Goal: Task Accomplishment & Management: Manage account settings

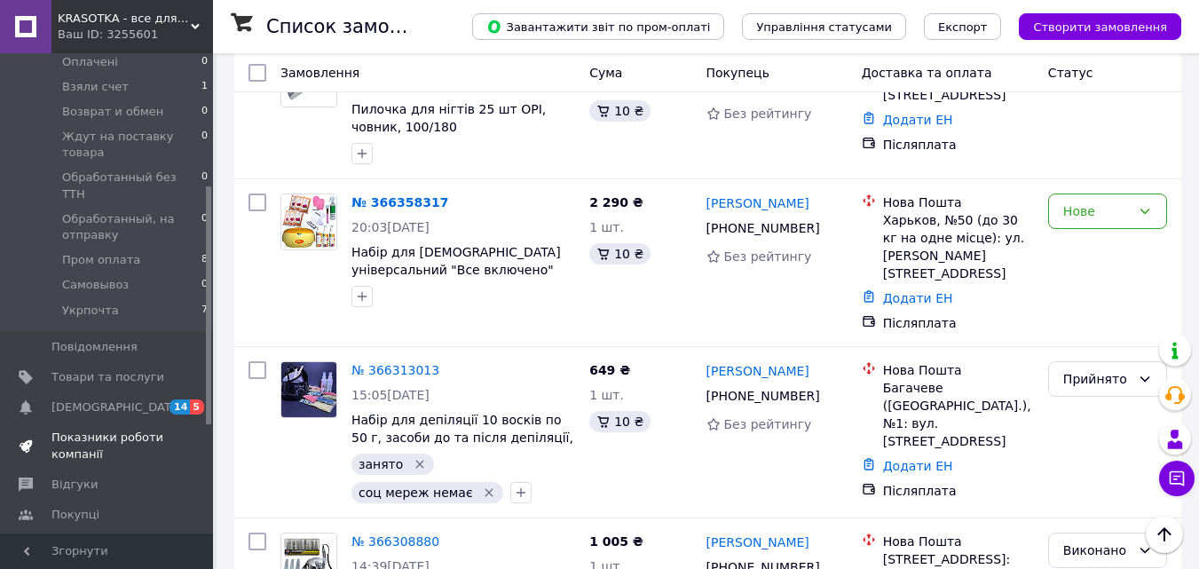
scroll to position [266, 0]
click at [107, 364] on span "Товари та послуги" at bounding box center [107, 372] width 113 height 16
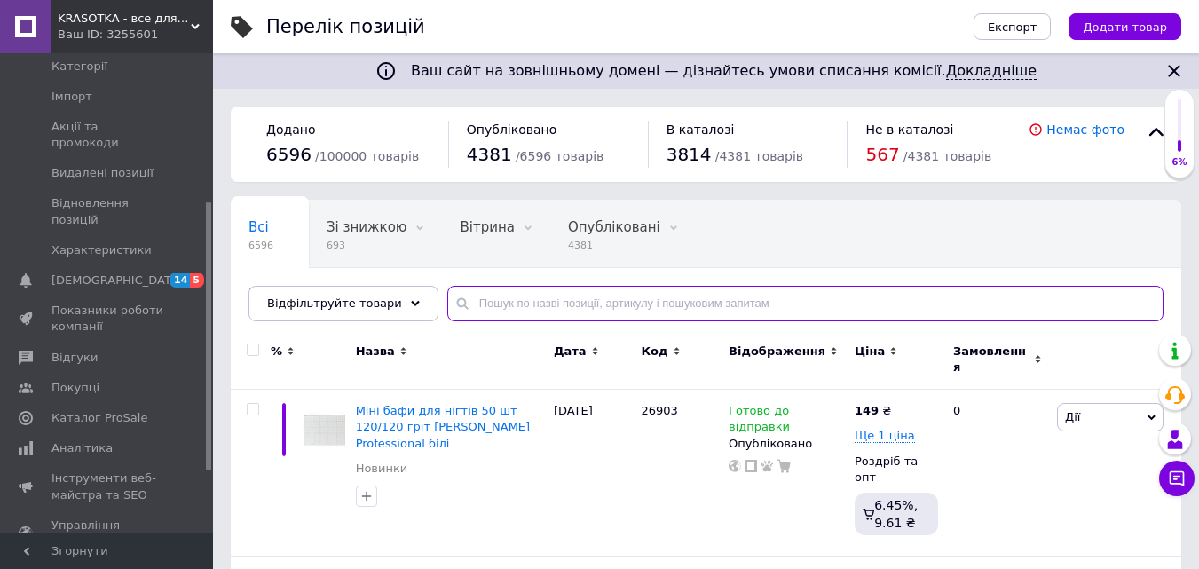
paste input "26825"
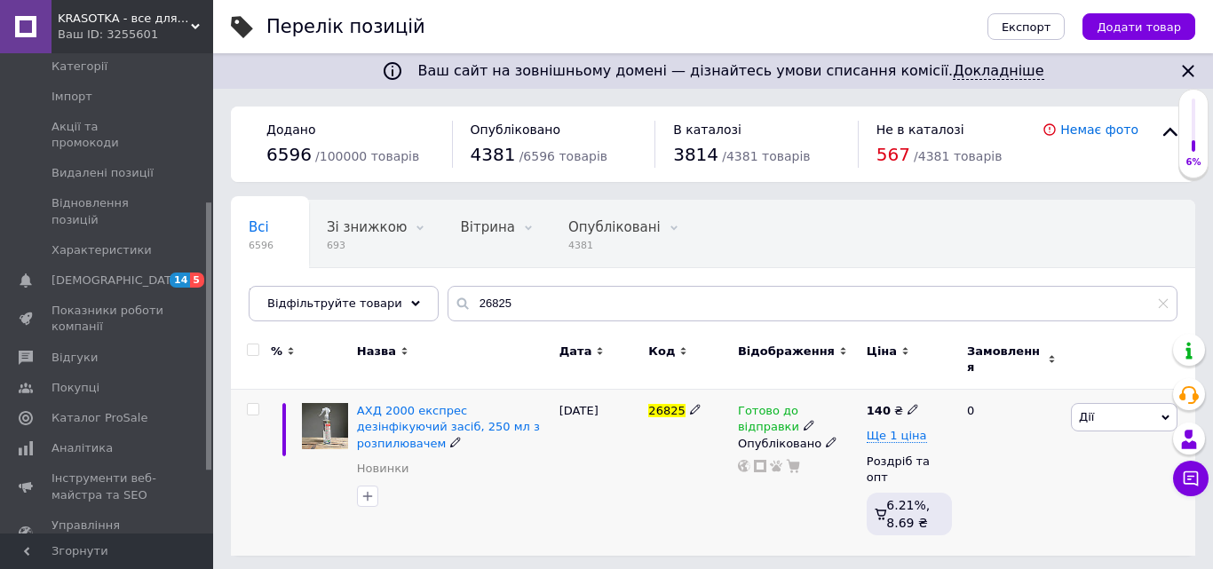
click at [792, 404] on span "Готово до відправки" at bounding box center [768, 421] width 61 height 35
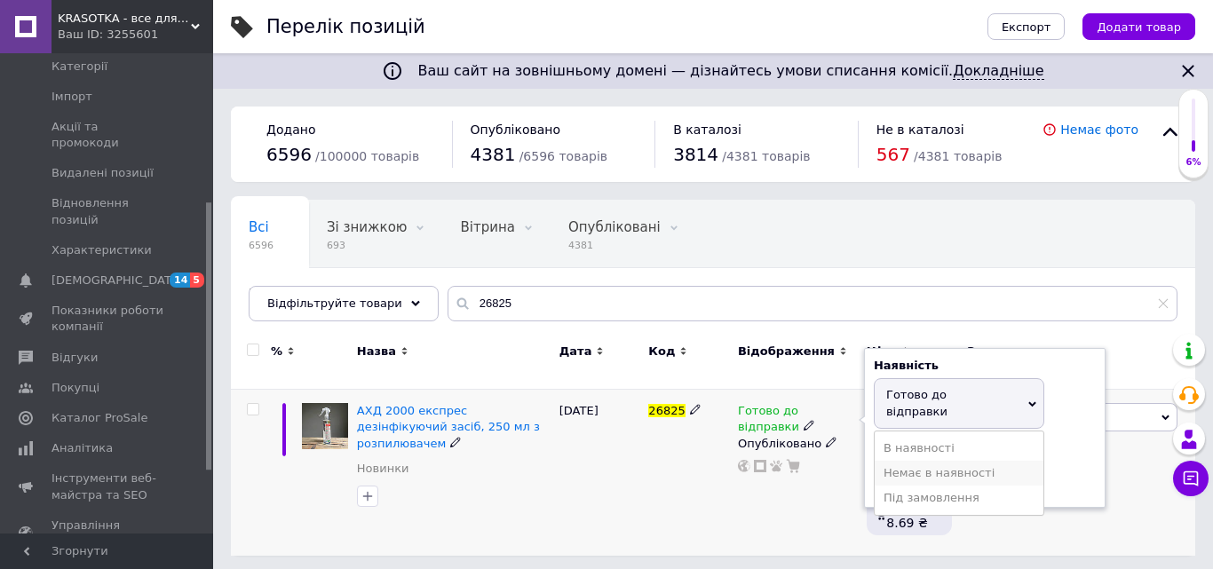
click at [890, 461] on li "Немає в наявності" at bounding box center [959, 473] width 169 height 25
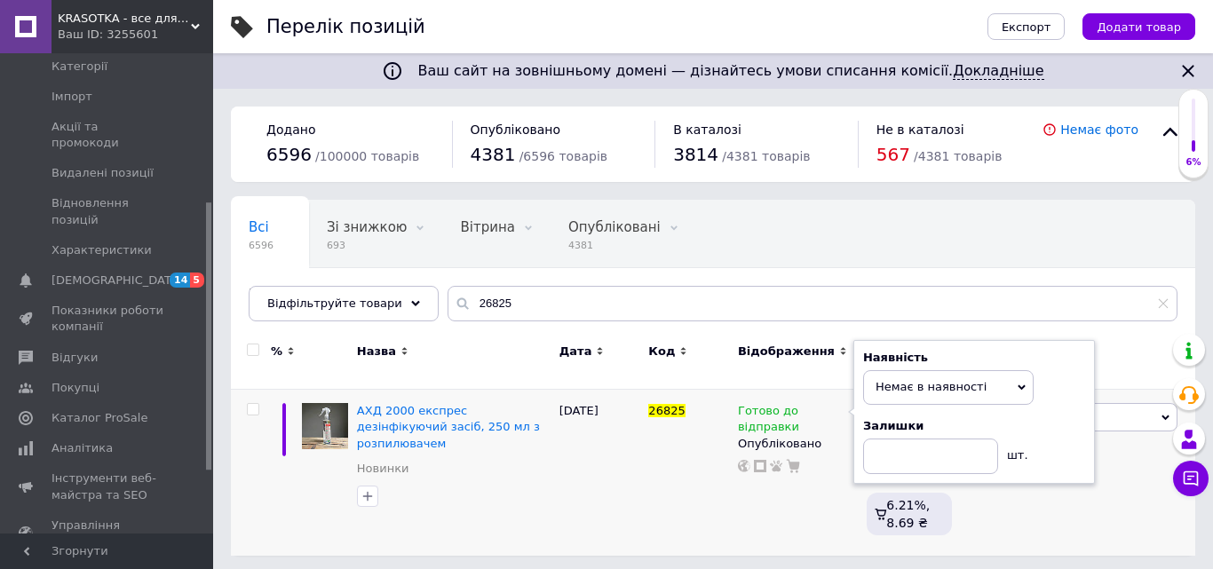
click at [685, 533] on div "Ваш сайт на зовнішньому домені — дізнайтесь умови списання комісії. Докладніше …" at bounding box center [713, 287] width 1000 height 574
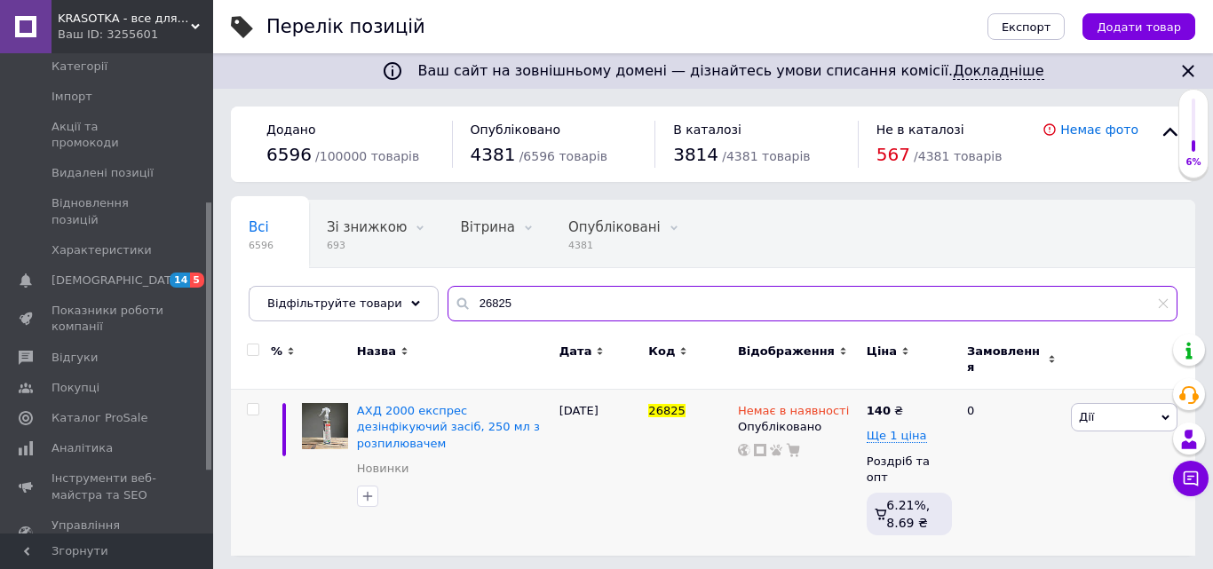
click at [503, 308] on input "26825" at bounding box center [812, 304] width 730 height 36
paste input "2070"
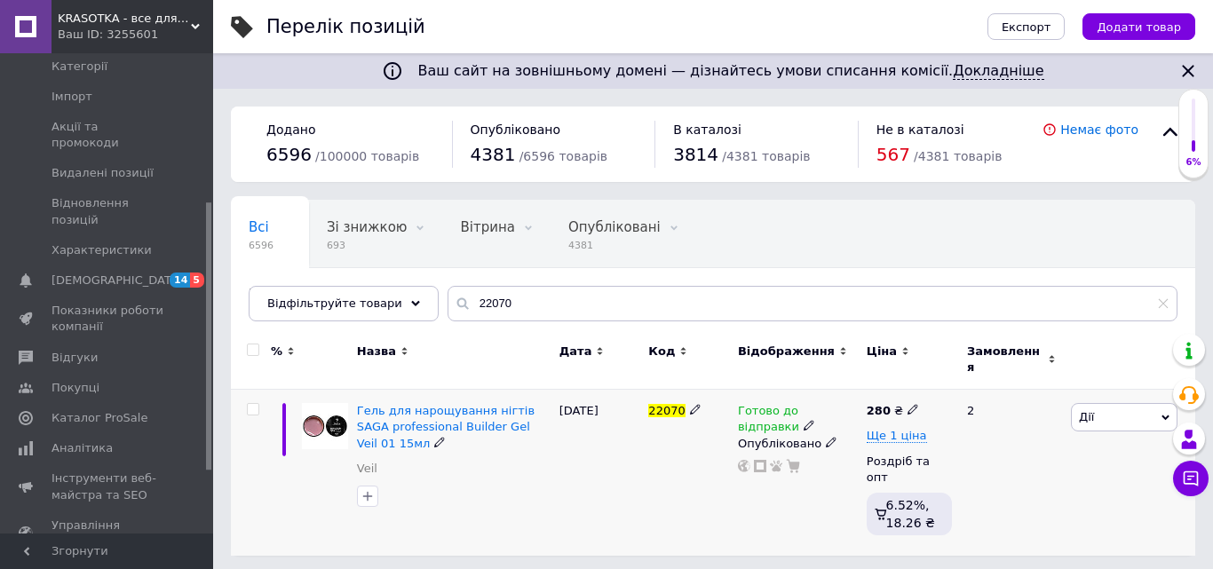
click at [777, 404] on span "Готово до відправки" at bounding box center [768, 421] width 61 height 35
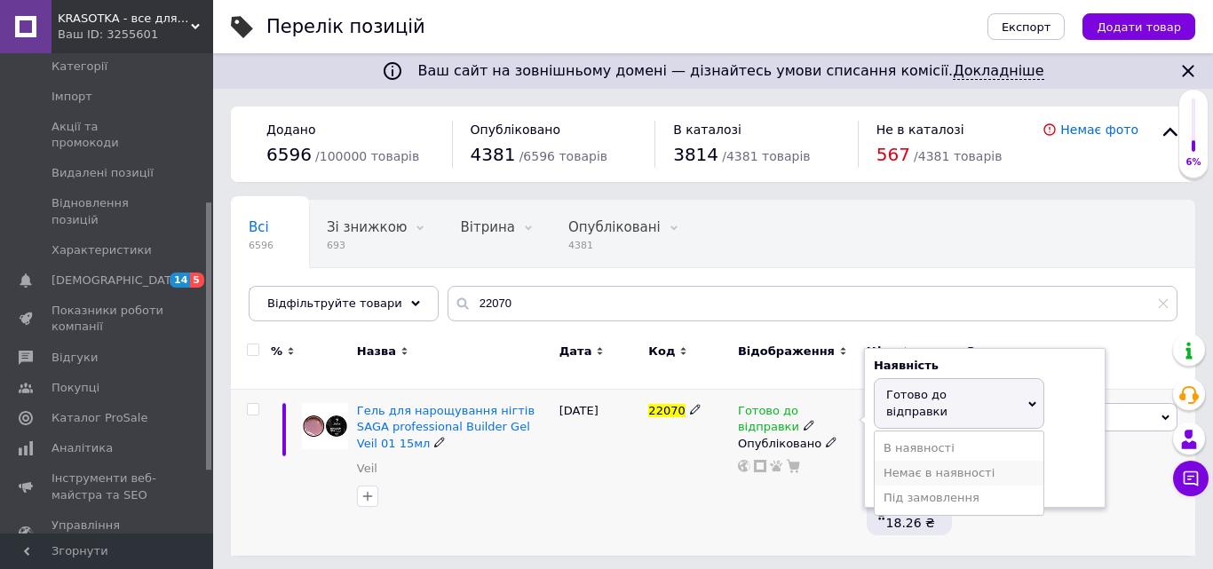
click at [902, 461] on li "Немає в наявності" at bounding box center [959, 473] width 169 height 25
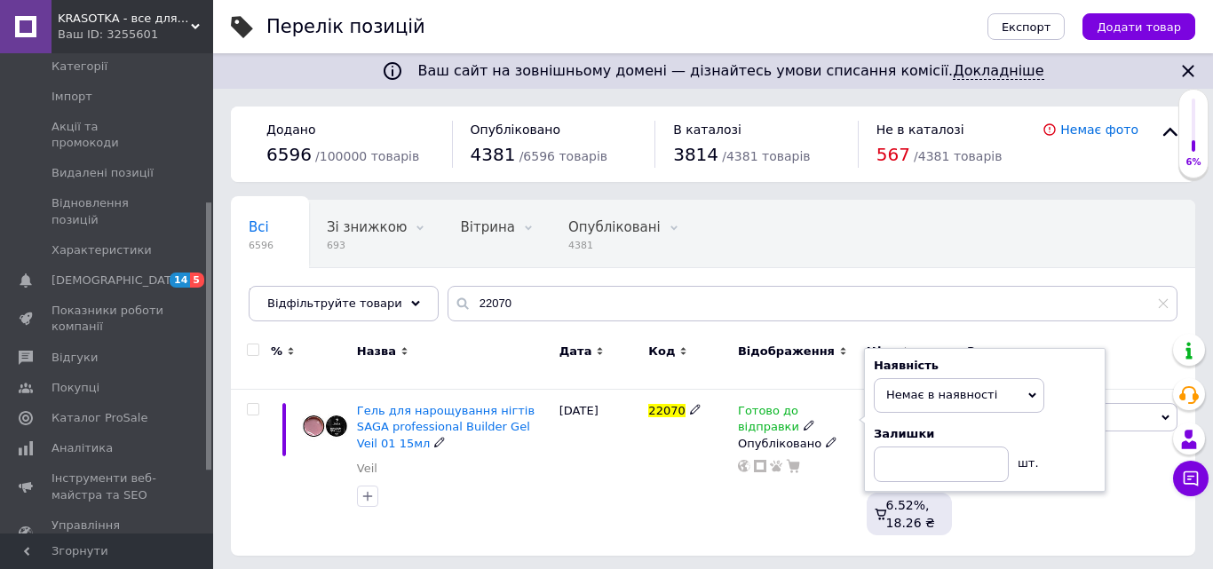
drag, startPoint x: 725, startPoint y: 503, endPoint x: 403, endPoint y: 568, distance: 328.9
click at [724, 503] on div "22070" at bounding box center [689, 473] width 90 height 167
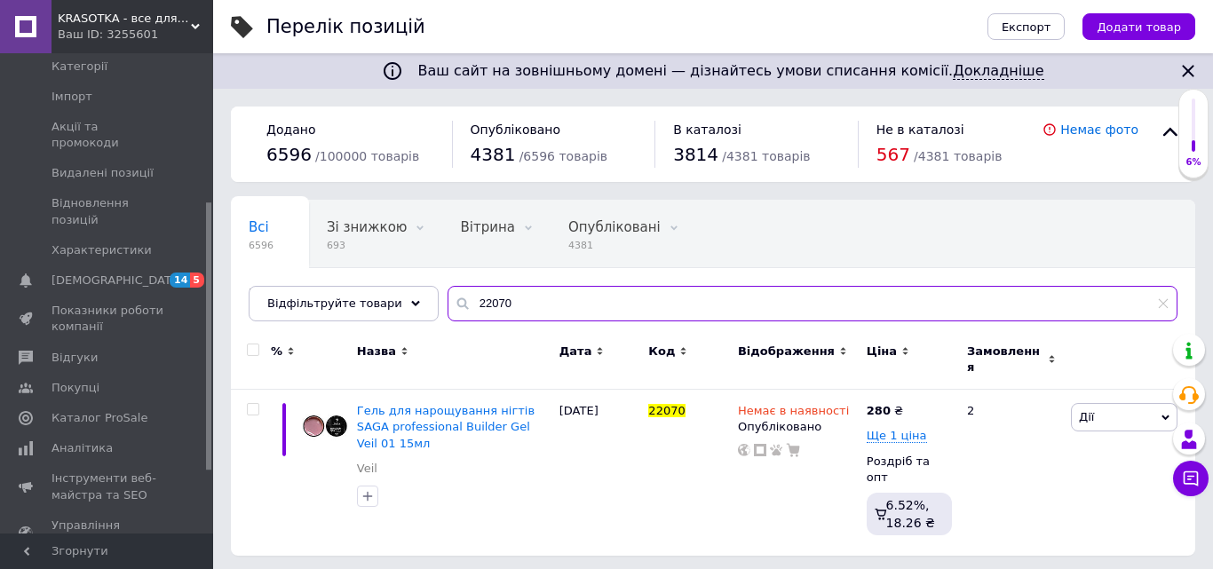
click at [510, 307] on input "22070" at bounding box center [812, 304] width 730 height 36
paste input "1"
type input "22071"
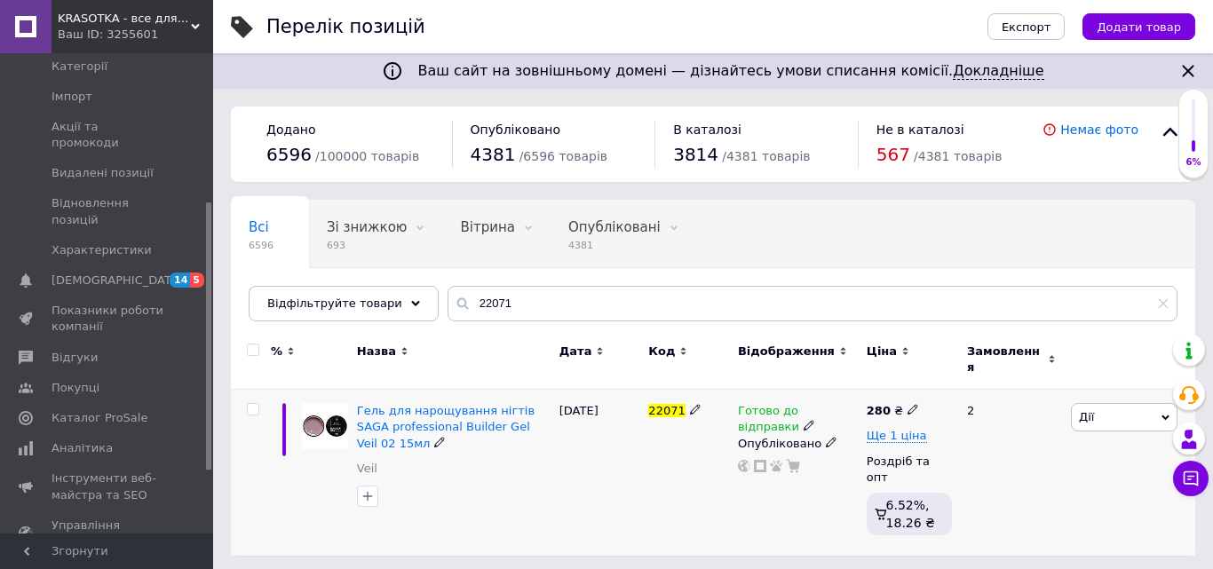
click at [780, 404] on span "Готово до відправки" at bounding box center [768, 421] width 61 height 35
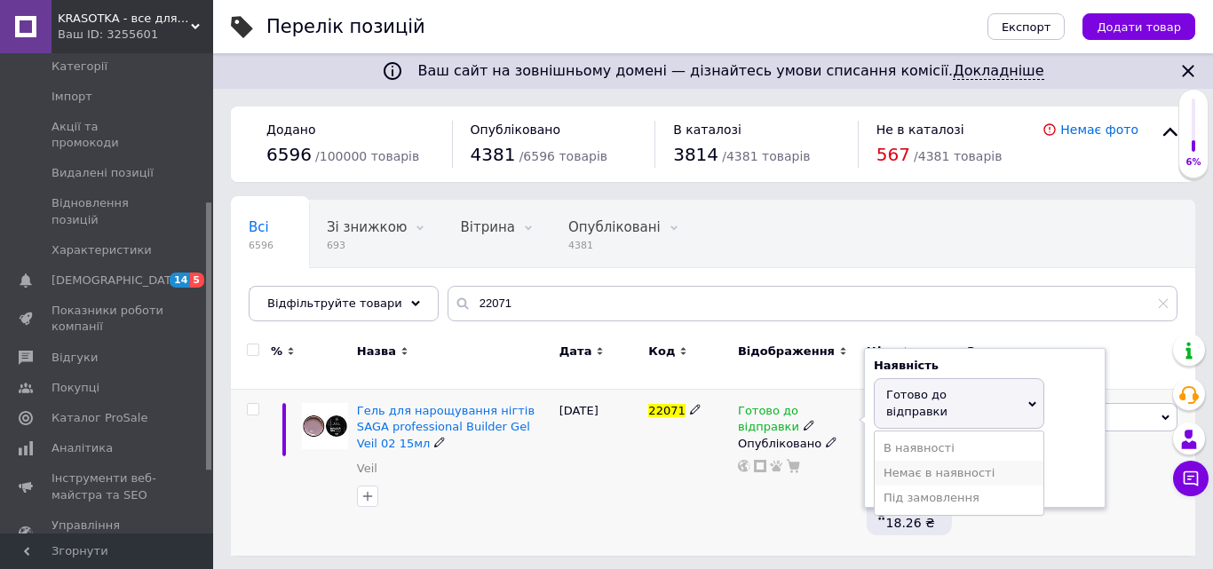
click at [891, 461] on li "Немає в наявності" at bounding box center [959, 473] width 169 height 25
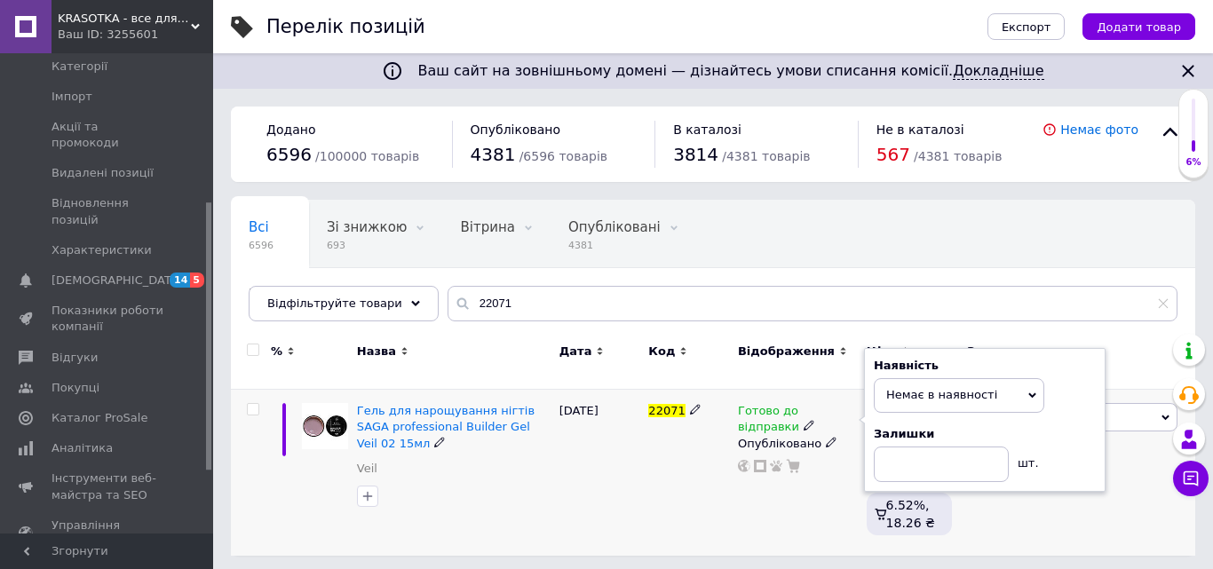
click at [686, 532] on div "Ваш сайт на зовнішньому домені — дізнайтесь умови списання комісії. Докладніше …" at bounding box center [713, 287] width 1000 height 574
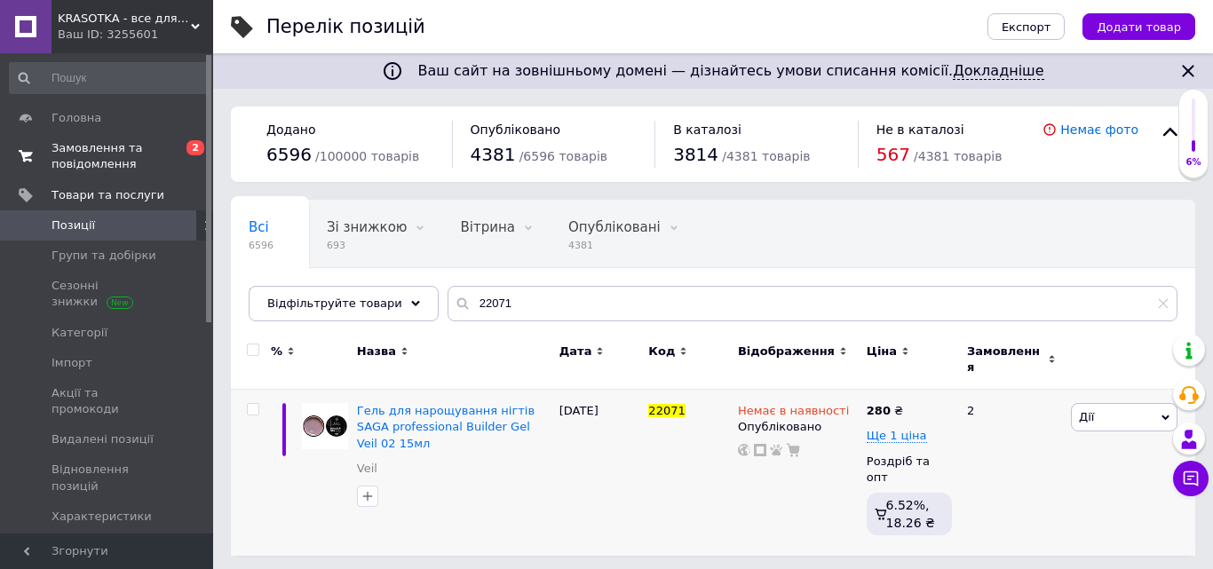
click at [83, 156] on span "Замовлення та повідомлення" at bounding box center [107, 156] width 113 height 32
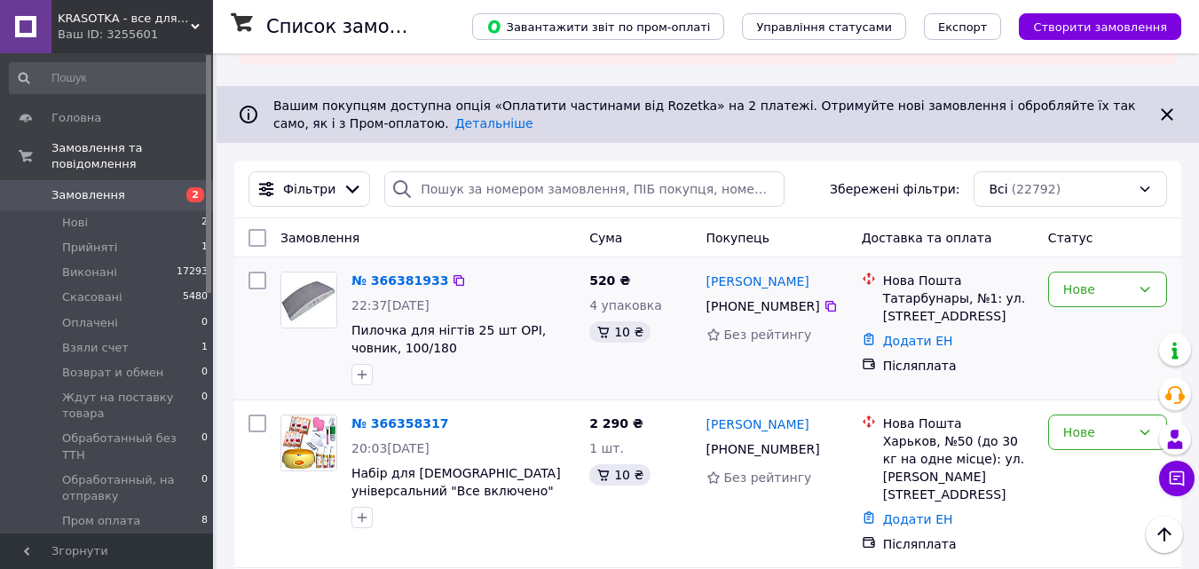
scroll to position [178, 0]
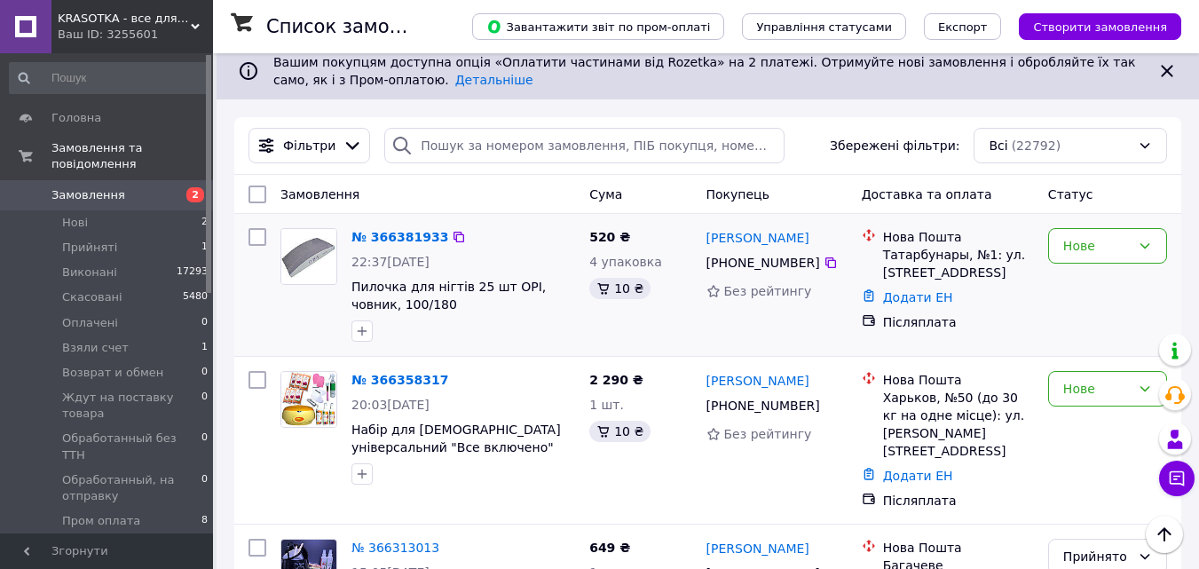
click at [300, 334] on div at bounding box center [308, 285] width 71 height 128
click at [395, 244] on link "№ 366381933" at bounding box center [400, 237] width 97 height 14
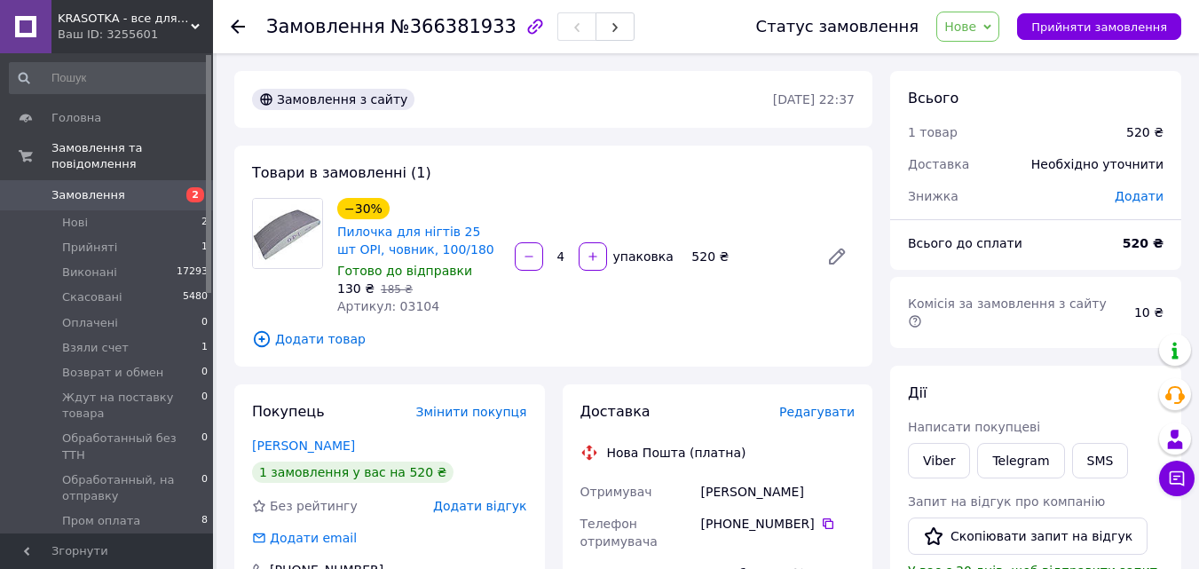
click at [102, 35] on div "Ваш ID: 3255601" at bounding box center [135, 35] width 155 height 16
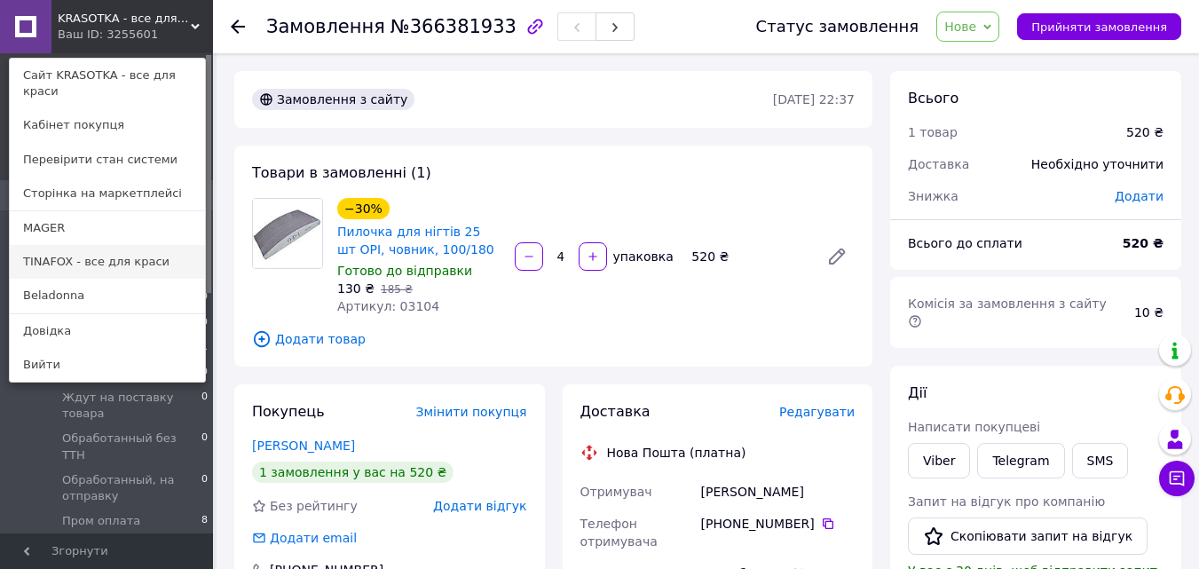
click at [78, 245] on link "TINAFOX - все для краси" at bounding box center [107, 262] width 195 height 34
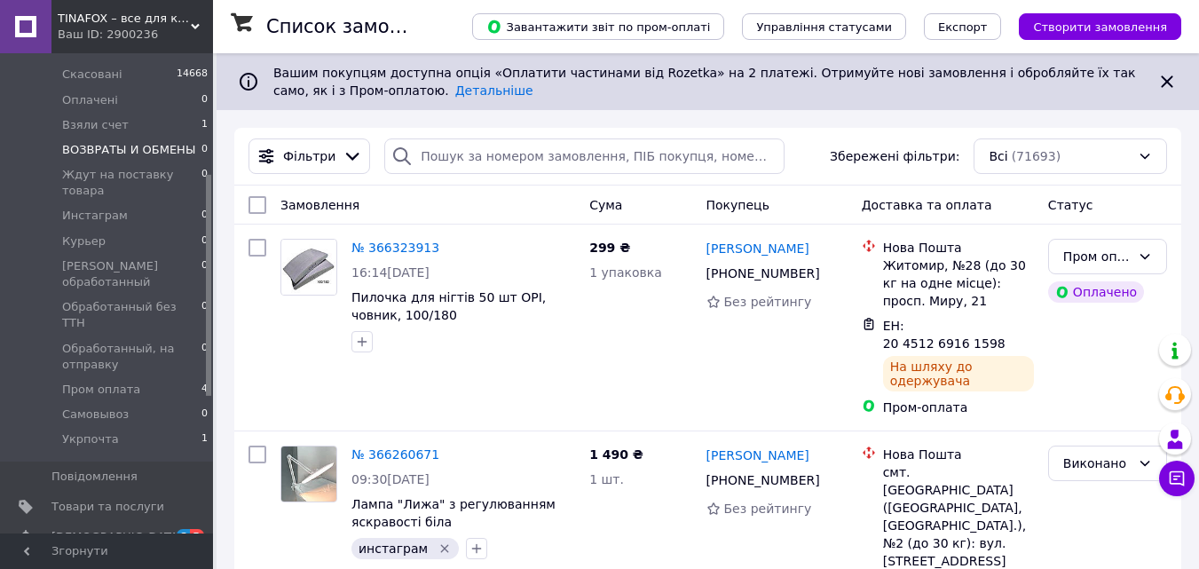
scroll to position [266, 0]
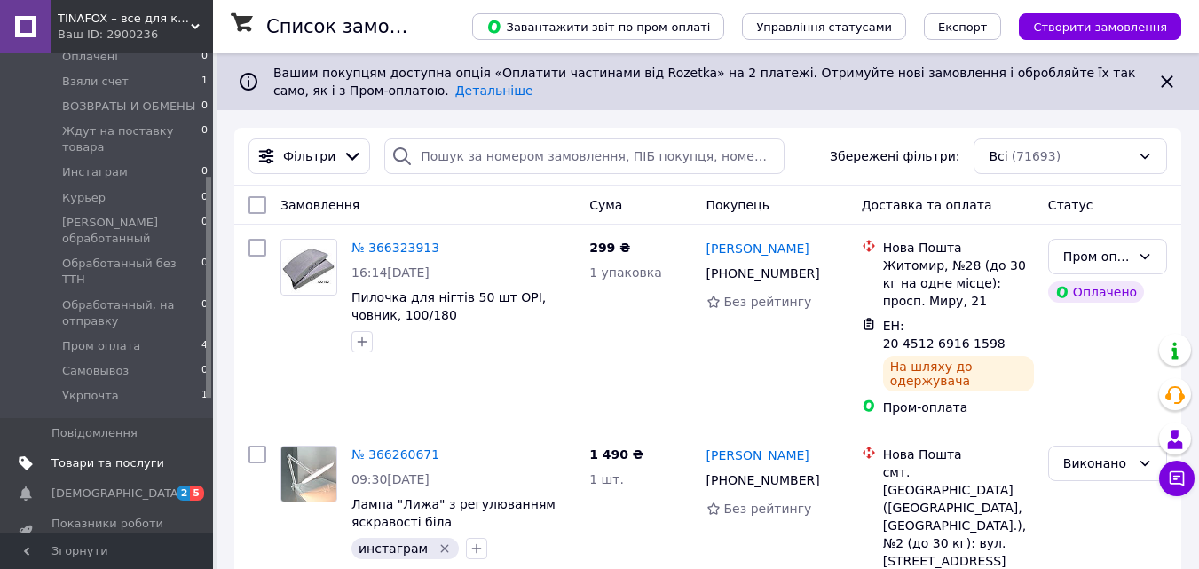
click at [131, 455] on span "Товари та послуги" at bounding box center [107, 463] width 113 height 16
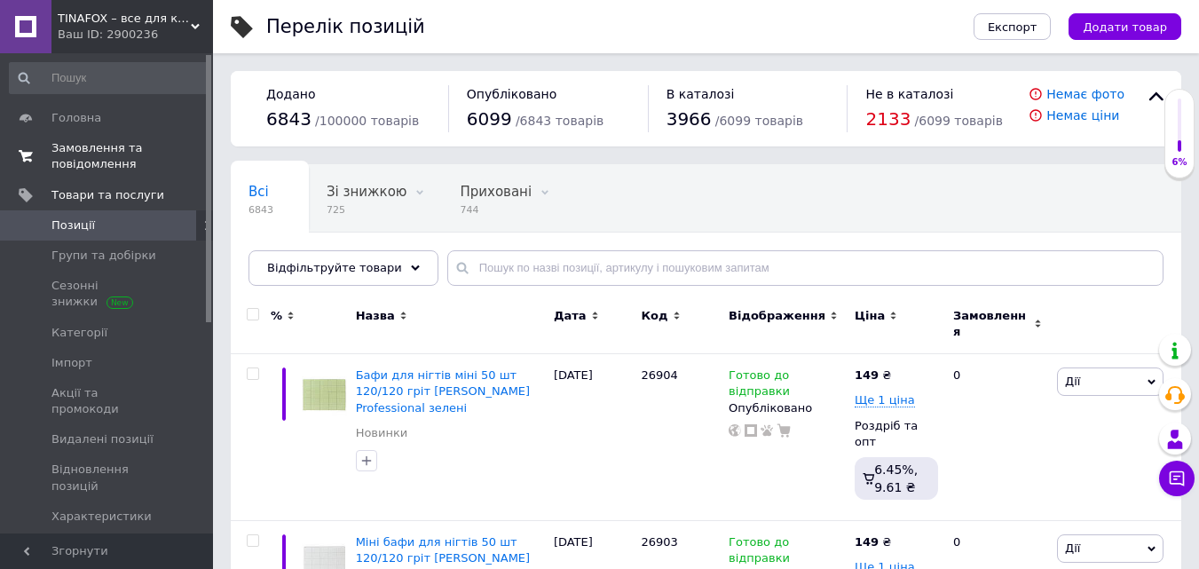
click at [87, 157] on span "Замовлення та повідомлення" at bounding box center [107, 156] width 113 height 32
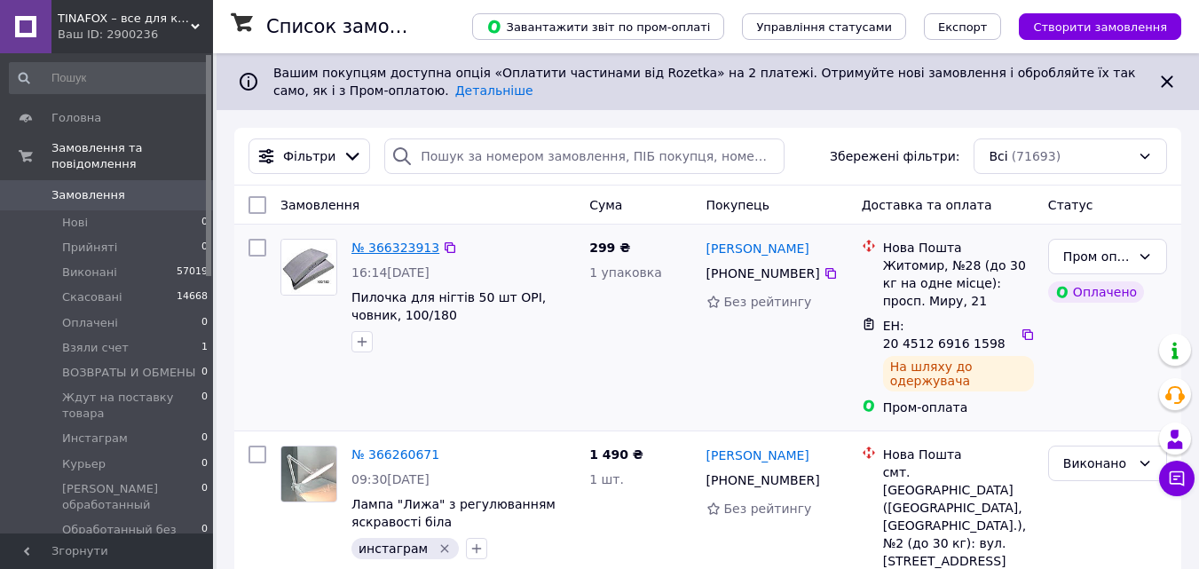
click at [371, 249] on link "№ 366323913" at bounding box center [396, 248] width 88 height 14
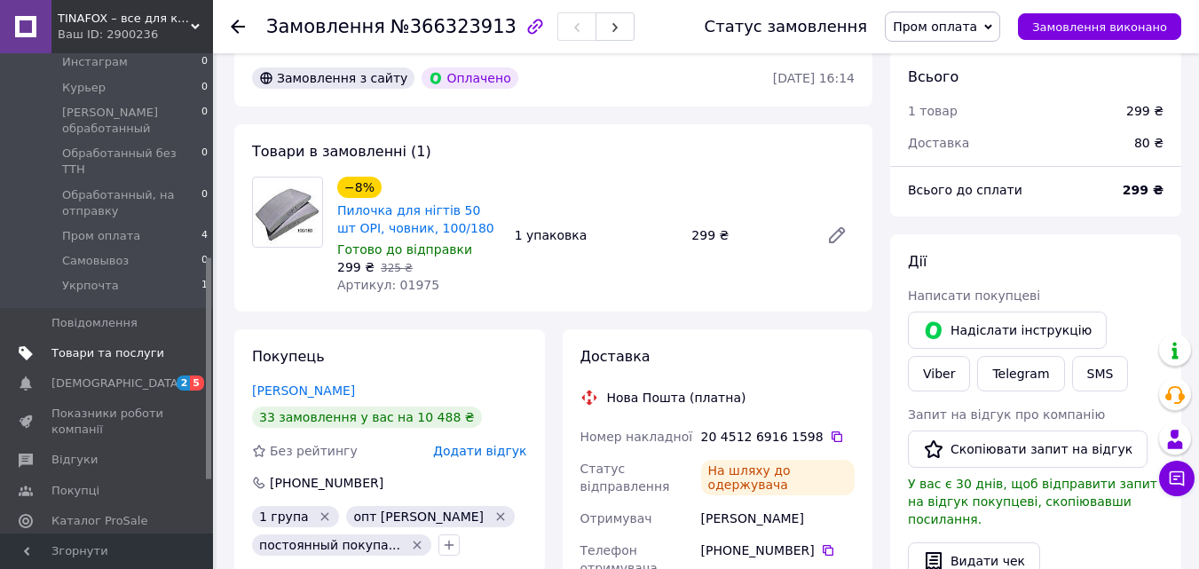
scroll to position [444, 0]
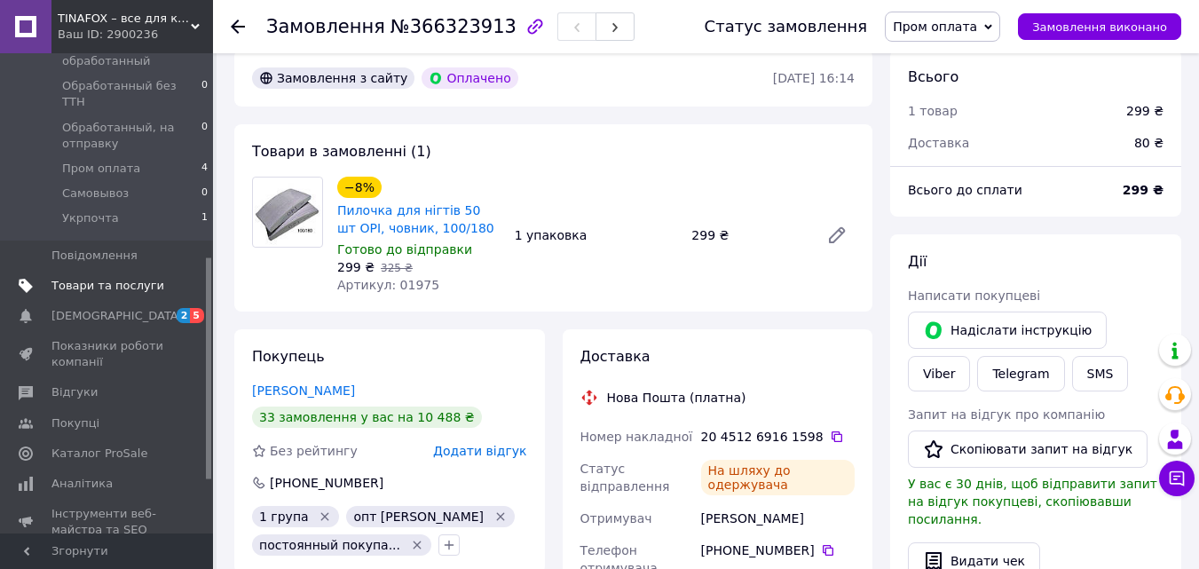
click at [106, 278] on span "Товари та послуги" at bounding box center [107, 286] width 113 height 16
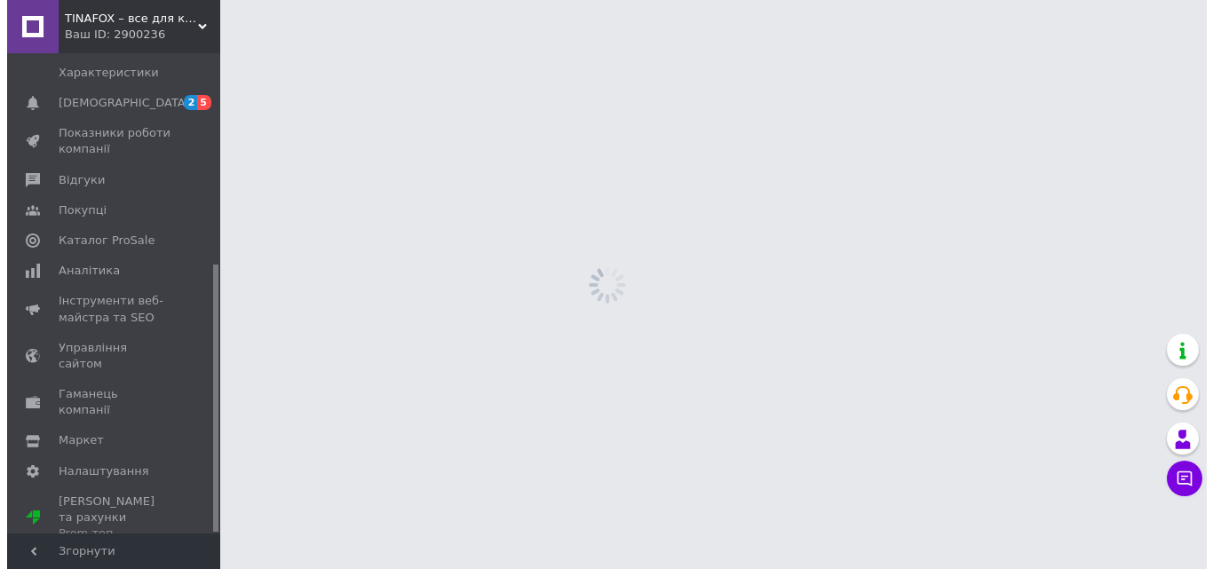
scroll to position [378, 0]
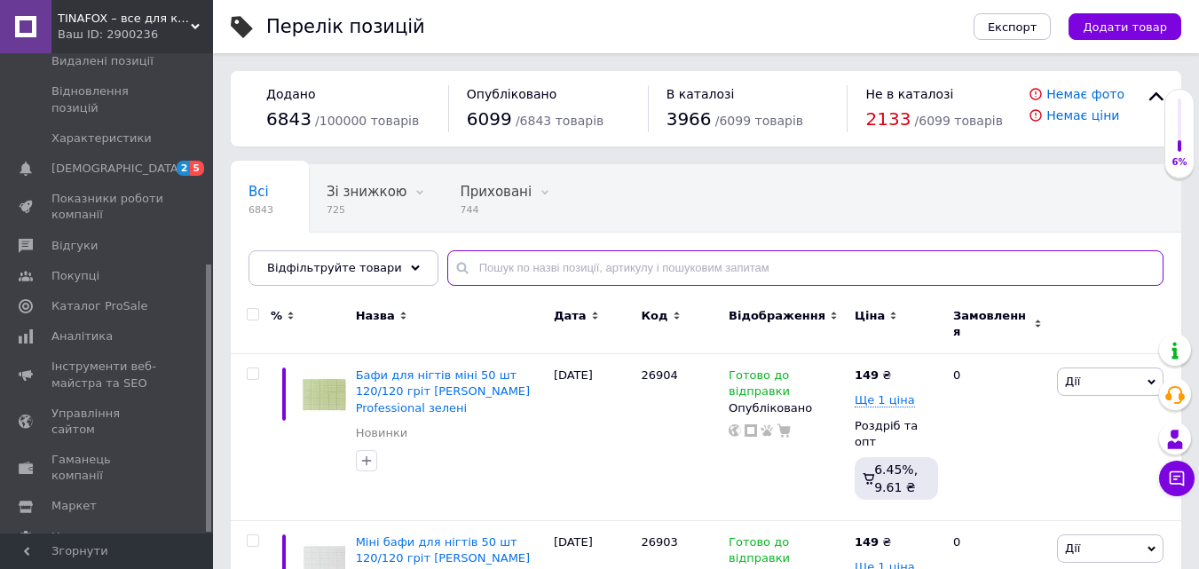
paste input "22071"
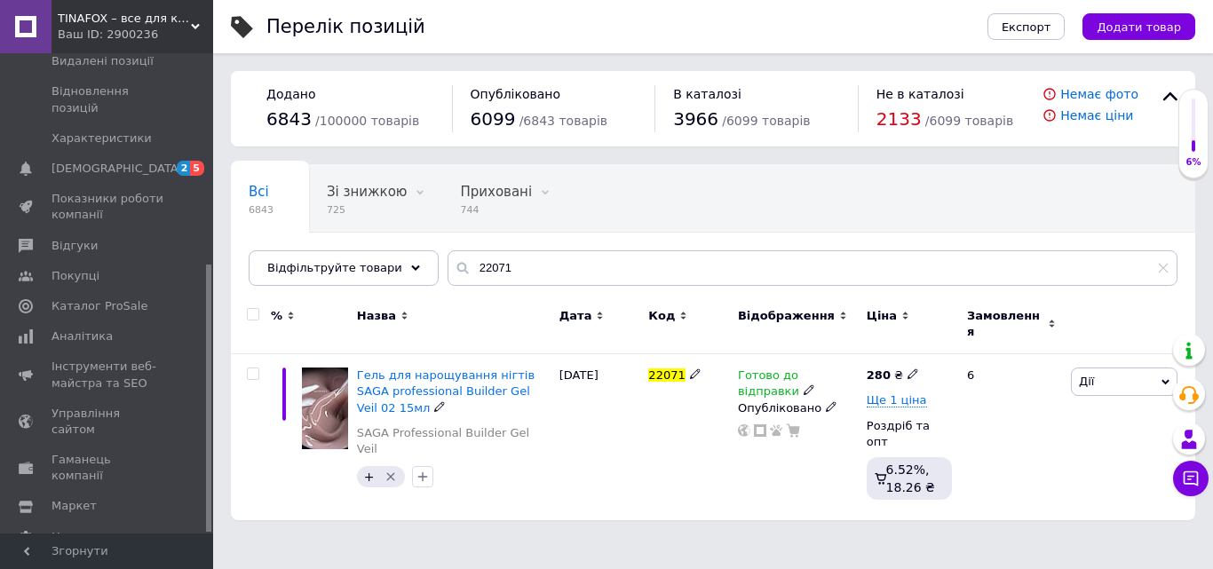
click at [763, 368] on span "Готово до відправки" at bounding box center [768, 385] width 61 height 35
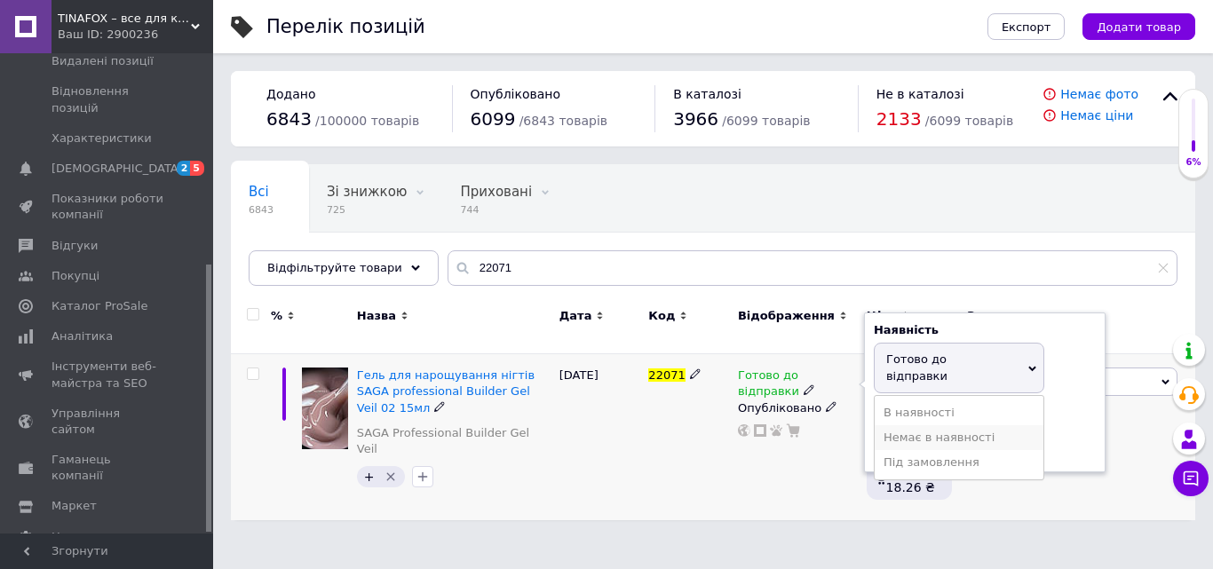
click at [905, 425] on li "Немає в наявності" at bounding box center [959, 437] width 169 height 25
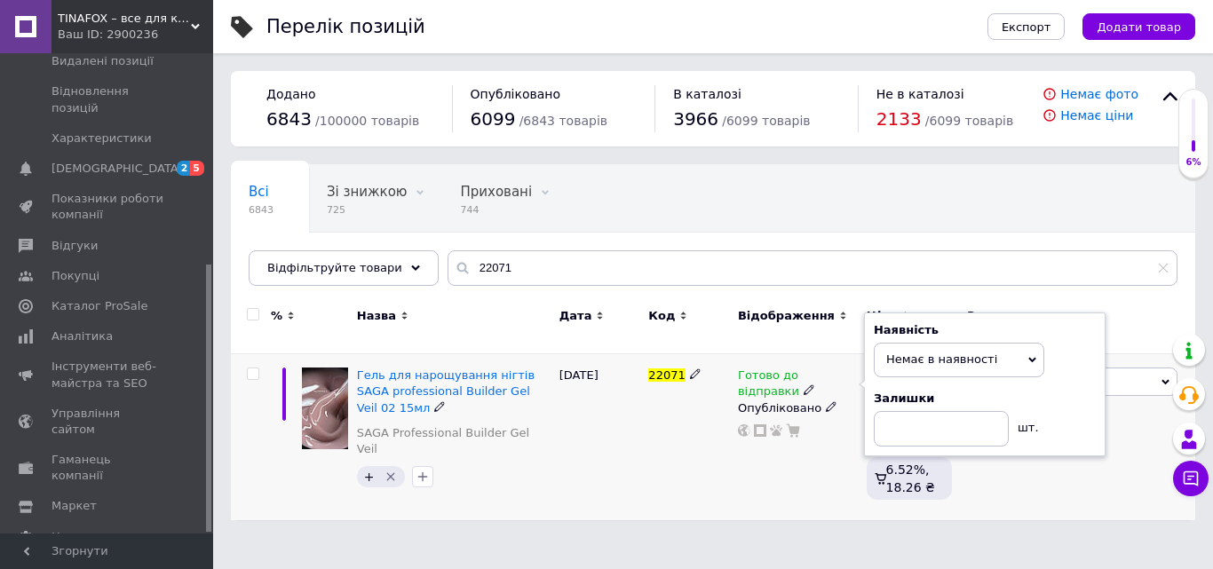
click at [685, 486] on div "22071" at bounding box center [689, 437] width 90 height 167
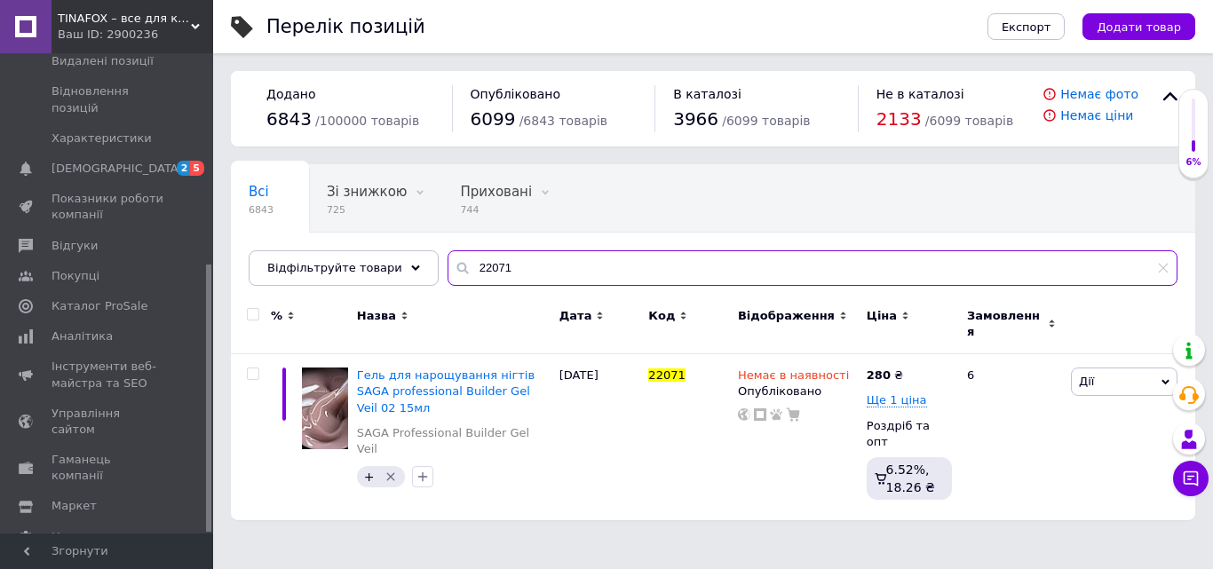
click at [490, 265] on input "22071" at bounding box center [812, 268] width 730 height 36
paste input "0"
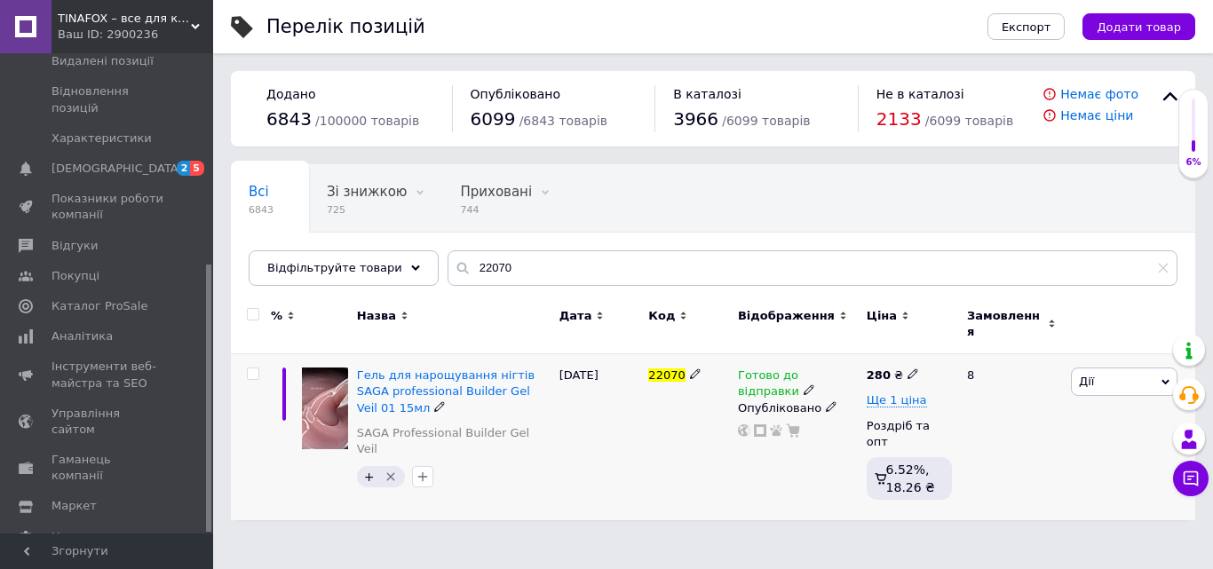
click at [756, 368] on span "Готово до відправки" at bounding box center [768, 385] width 61 height 35
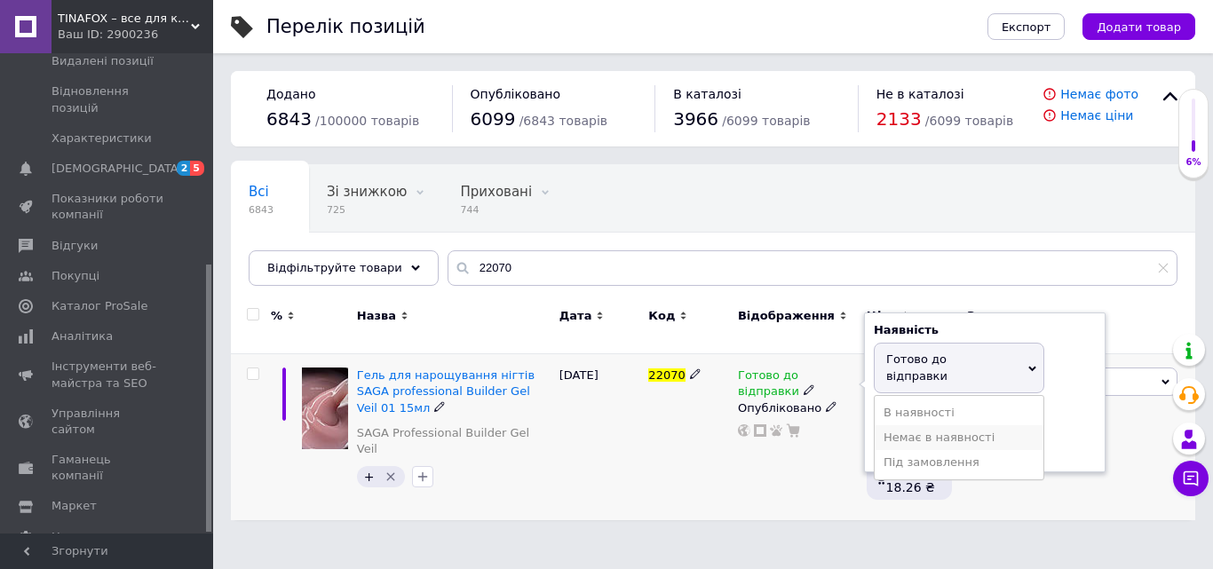
click at [901, 425] on li "Немає в наявності" at bounding box center [959, 437] width 169 height 25
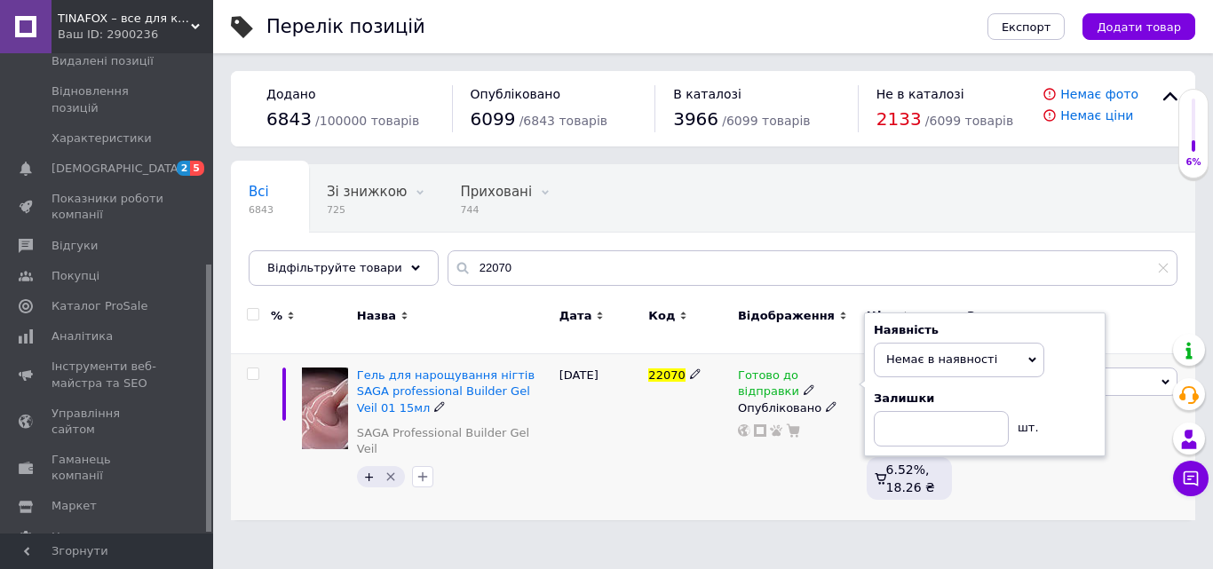
click at [722, 492] on div "22070" at bounding box center [689, 437] width 90 height 167
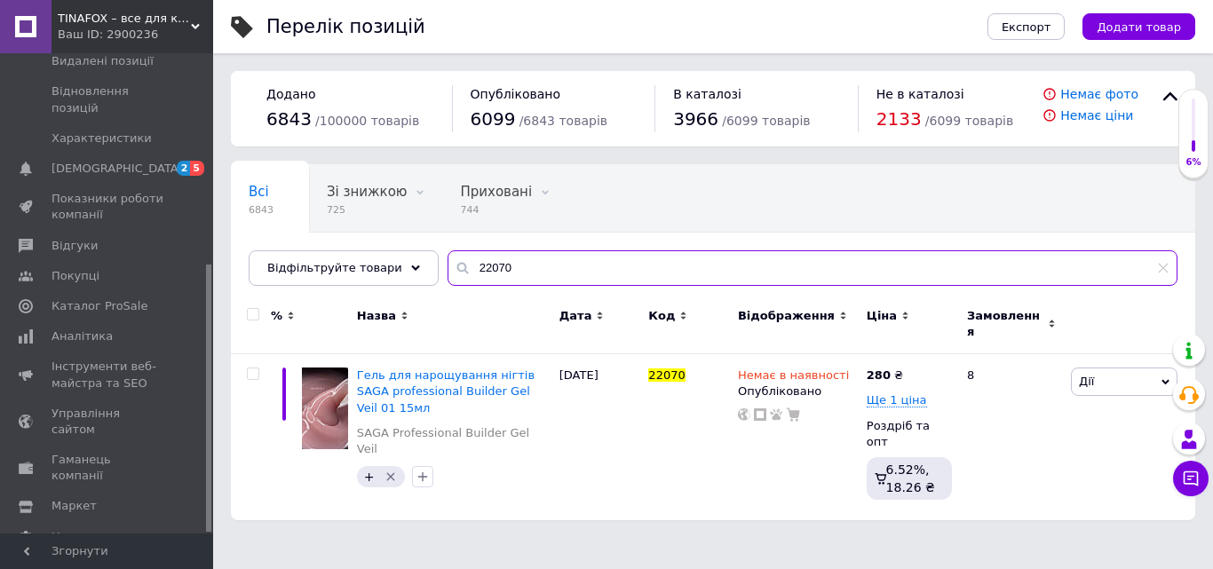
click at [469, 270] on input "22070" at bounding box center [812, 268] width 730 height 36
paste input "6825"
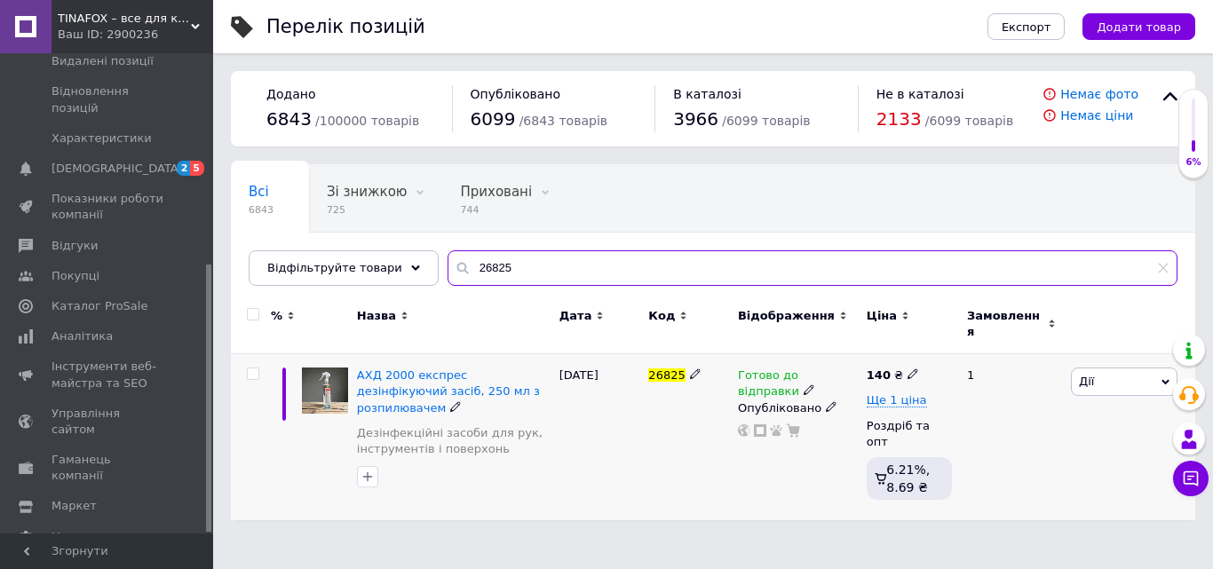
type input "26825"
click at [796, 368] on span "Готово до відправки" at bounding box center [768, 385] width 61 height 35
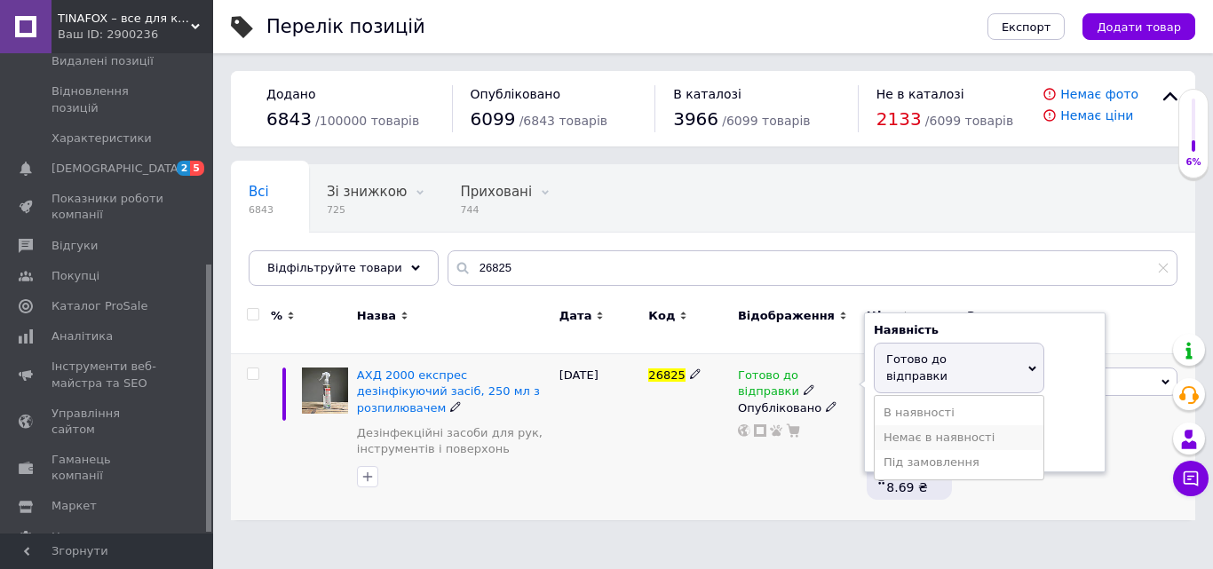
click at [898, 425] on li "Немає в наявності" at bounding box center [959, 437] width 169 height 25
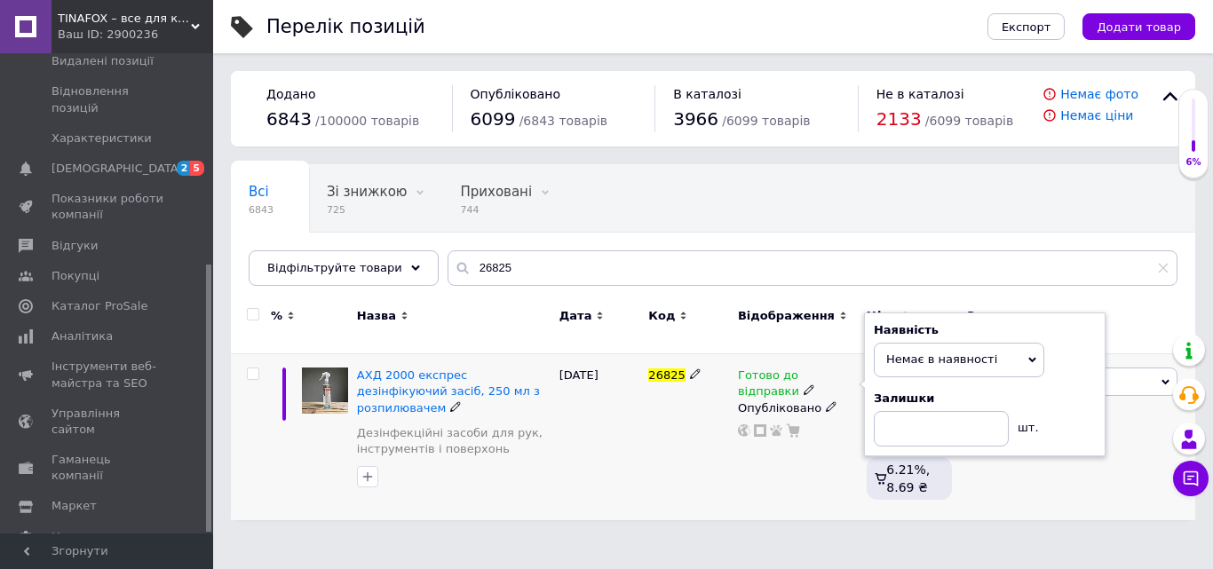
click at [740, 477] on div "Готово до відправки Наявність Немає в наявності В наявності Під замовлення Гото…" at bounding box center [797, 437] width 129 height 167
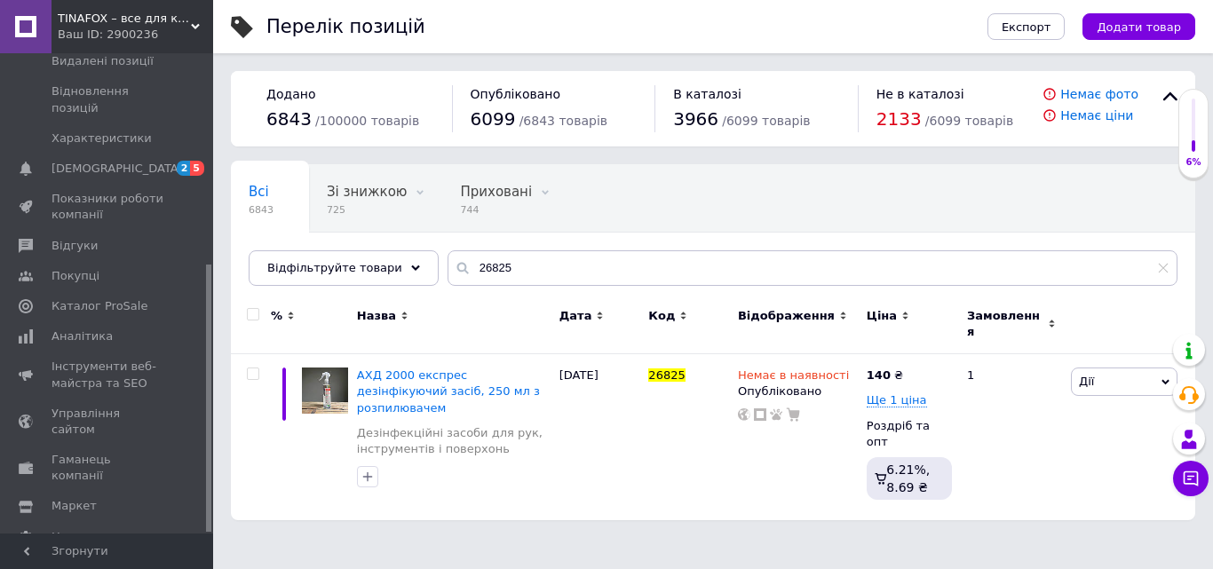
click at [95, 24] on span "TINAFOX – все для краси" at bounding box center [124, 19] width 133 height 16
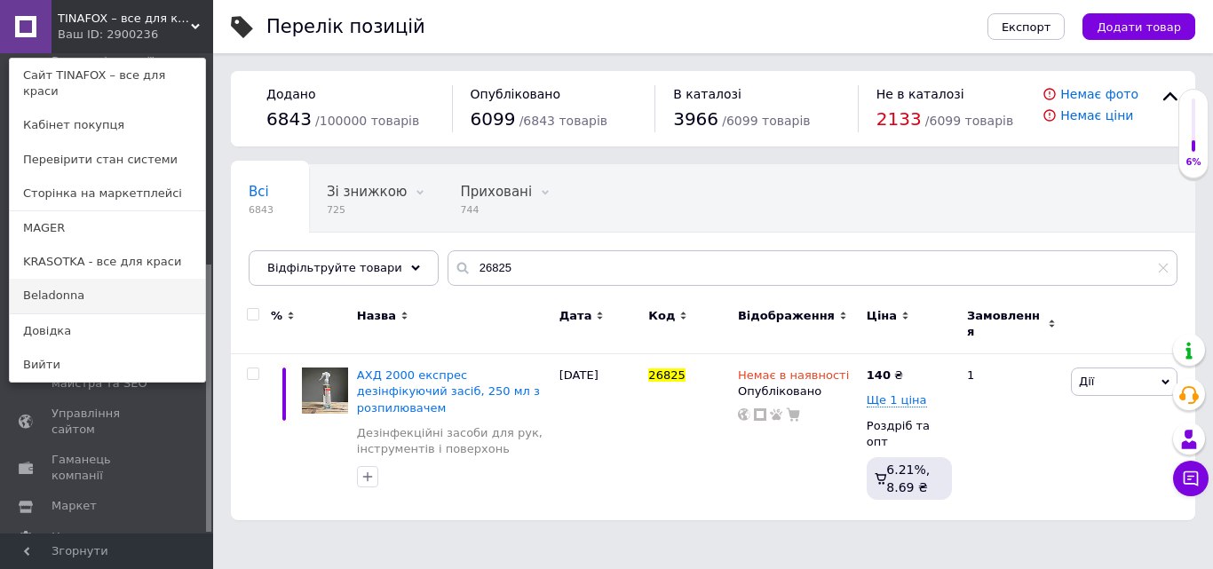
click at [75, 279] on link "Beladonna" at bounding box center [107, 296] width 195 height 34
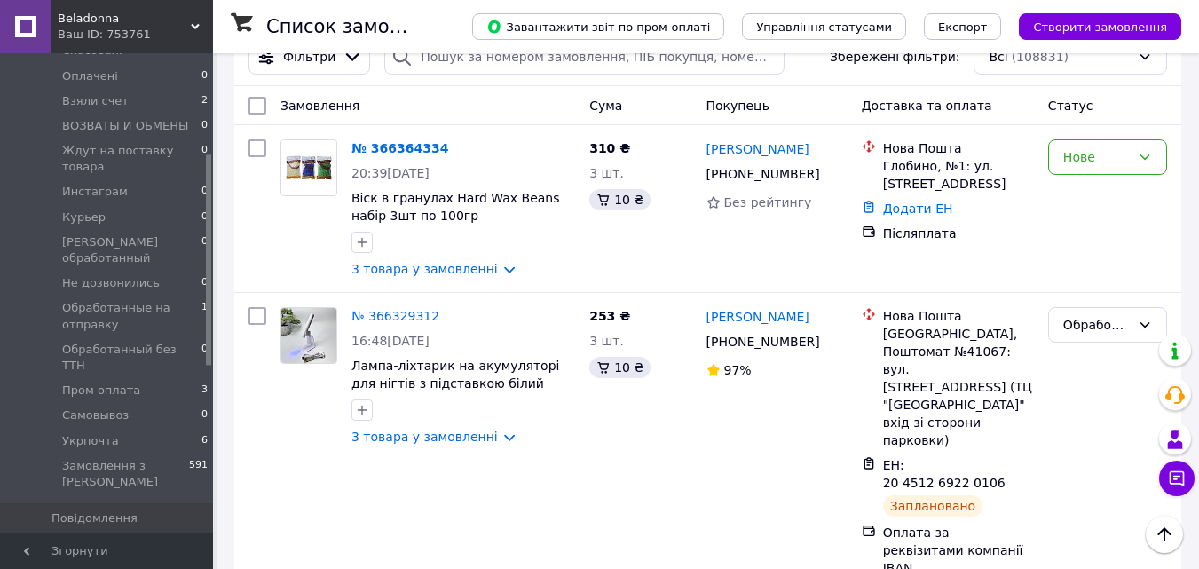
scroll to position [355, 0]
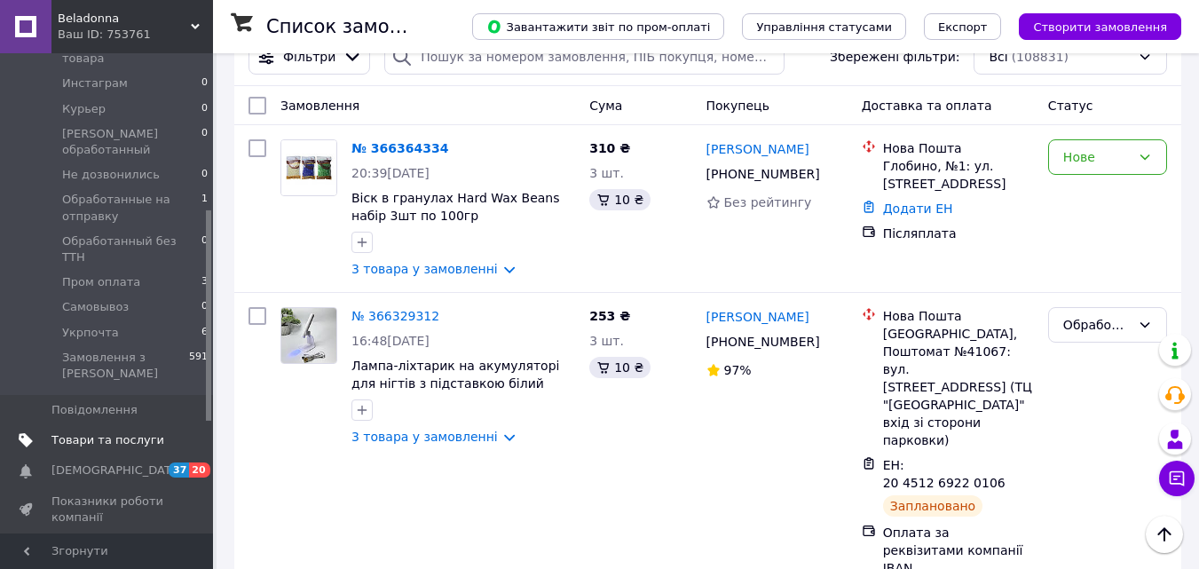
click at [114, 432] on span "Товари та послуги" at bounding box center [107, 440] width 113 height 16
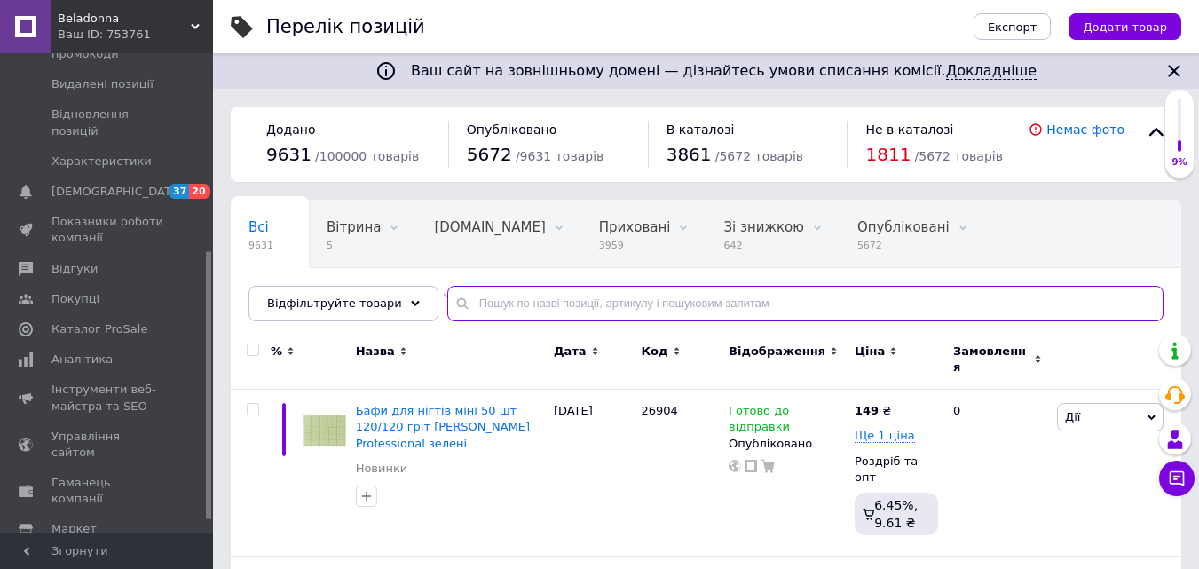
paste input "26825"
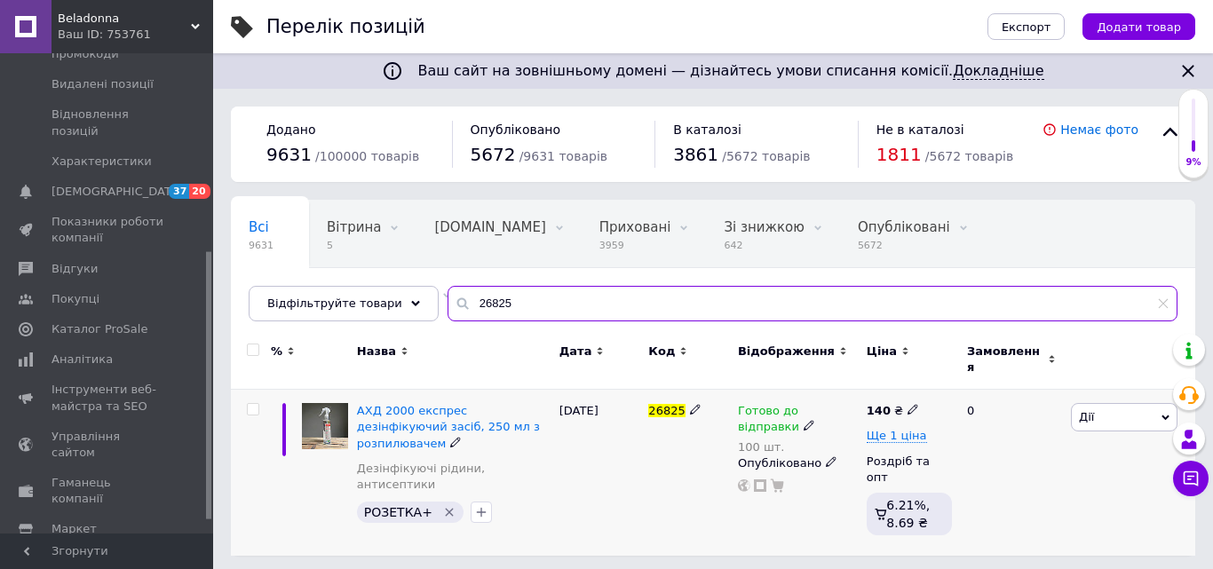
type input "26825"
click at [784, 404] on span "Готово до відправки" at bounding box center [768, 421] width 61 height 35
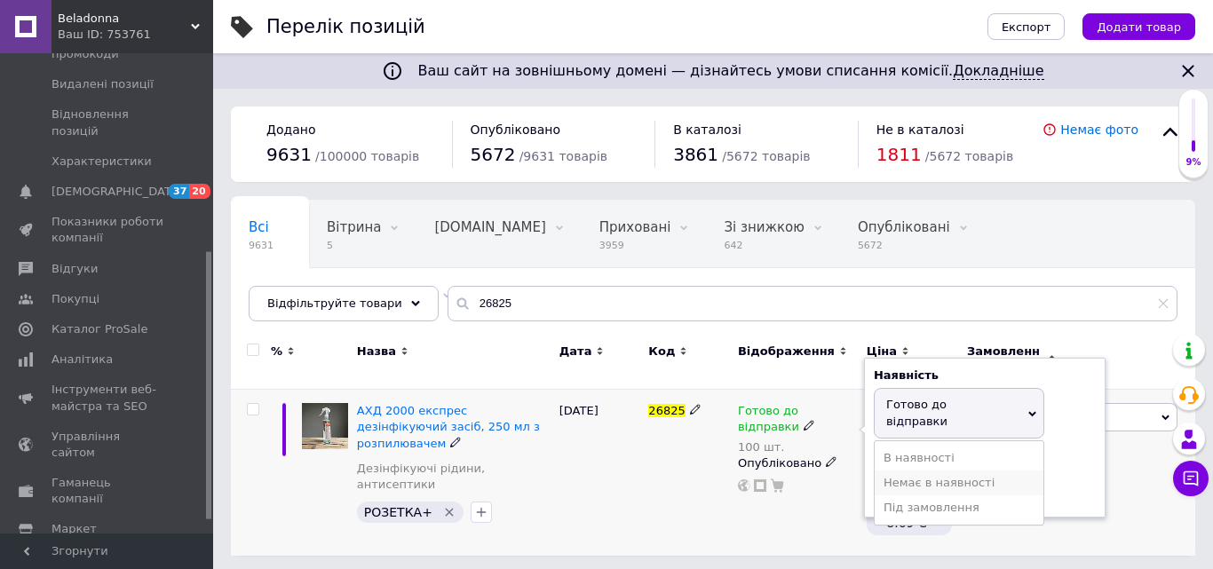
click at [906, 471] on li "Немає в наявності" at bounding box center [959, 483] width 169 height 25
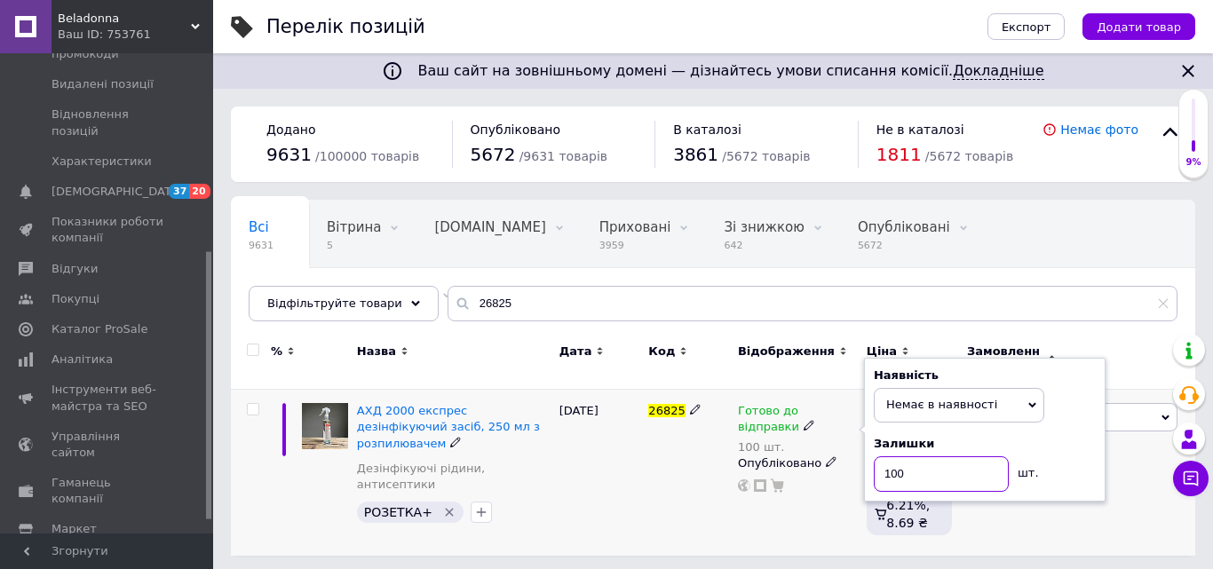
click at [905, 461] on input "100" at bounding box center [941, 474] width 135 height 36
click at [436, 506] on div "АХД 2000 експрес дезінфікуючий засіб, 250 мл з розпилювачем Дезінфікуючі рідини…" at bounding box center [453, 473] width 202 height 167
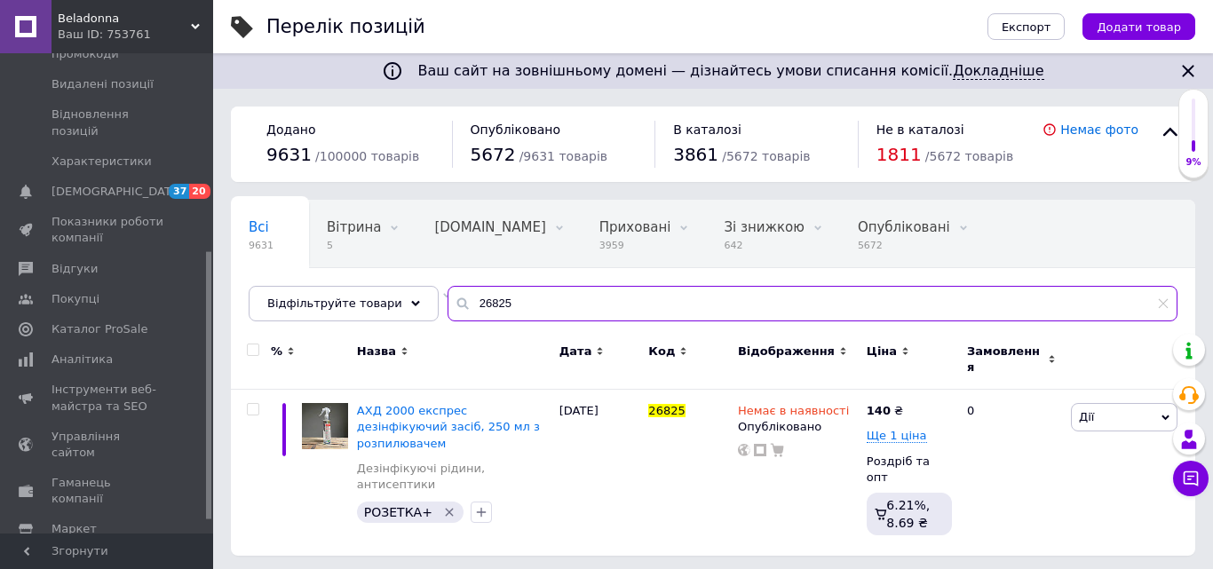
click at [466, 308] on input "26825" at bounding box center [812, 304] width 730 height 36
click at [513, 307] on input "26825" at bounding box center [812, 304] width 730 height 36
paste input "2070"
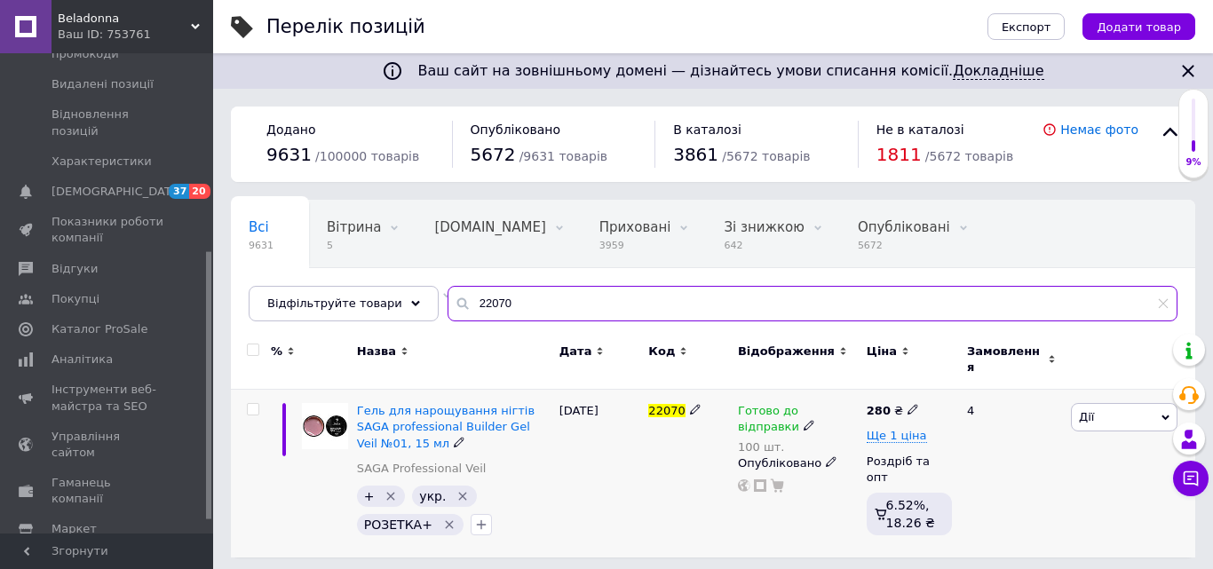
type input "22070"
click at [780, 405] on span "Готово до відправки" at bounding box center [768, 421] width 61 height 35
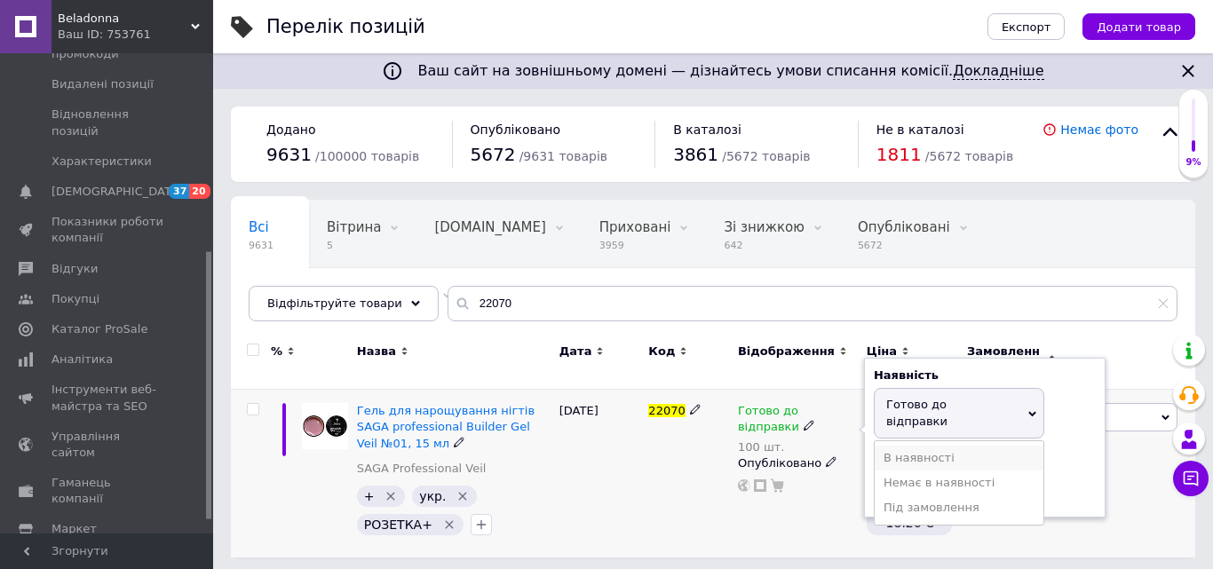
click at [894, 446] on li "В наявності" at bounding box center [959, 458] width 169 height 25
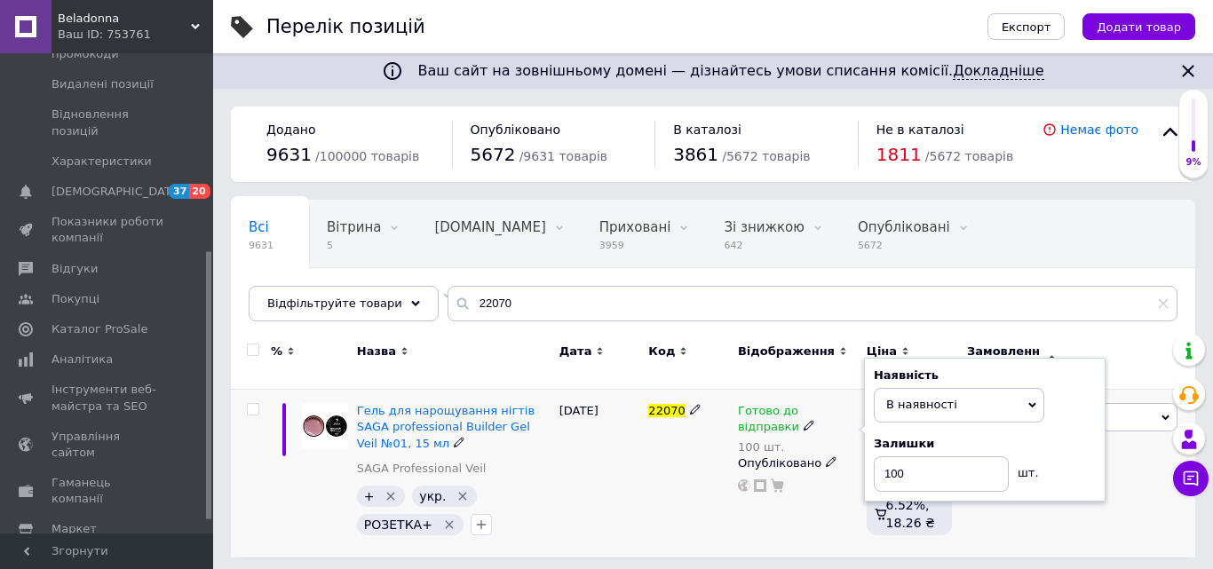
click at [913, 398] on span "В наявності" at bounding box center [921, 404] width 71 height 13
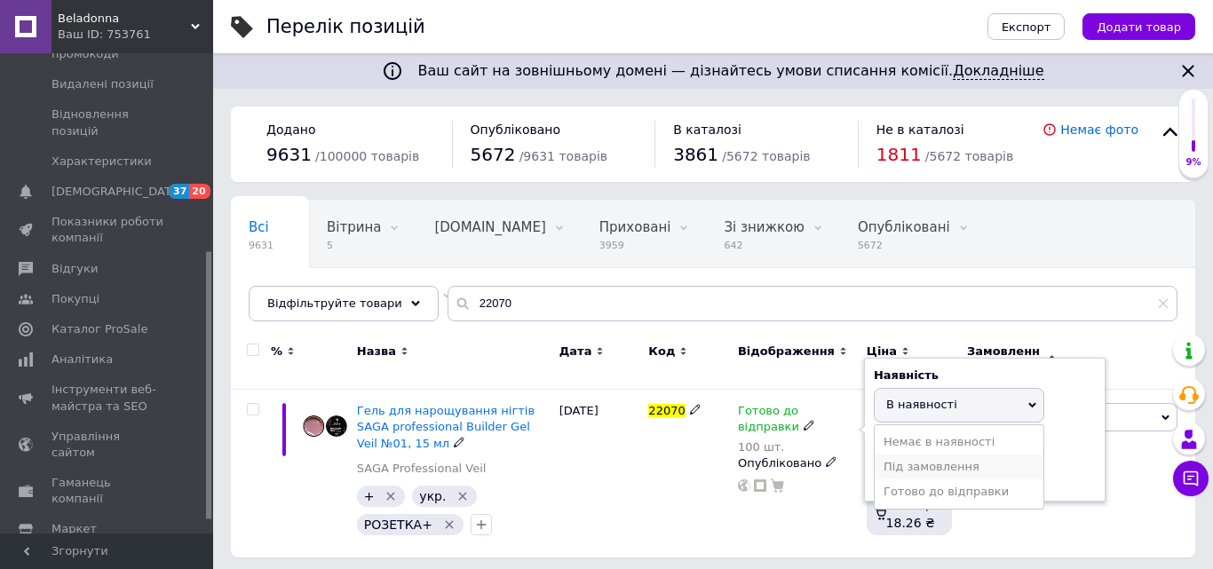
click at [923, 455] on li "Під замовлення" at bounding box center [959, 467] width 169 height 25
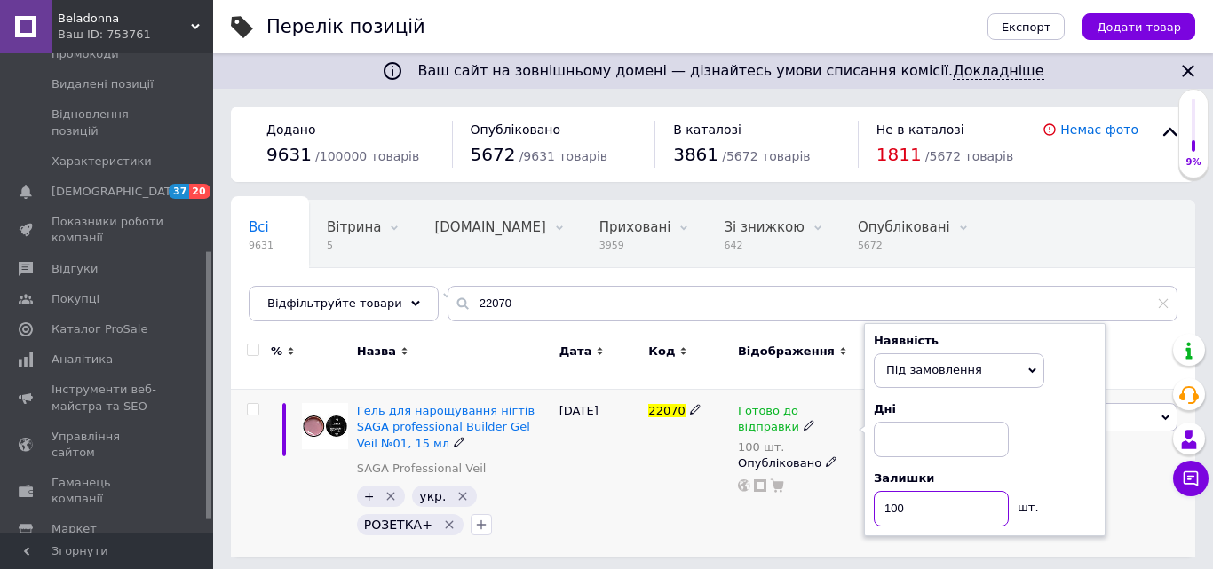
click at [891, 495] on input "100" at bounding box center [941, 509] width 135 height 36
click at [683, 512] on div "22070" at bounding box center [689, 474] width 90 height 168
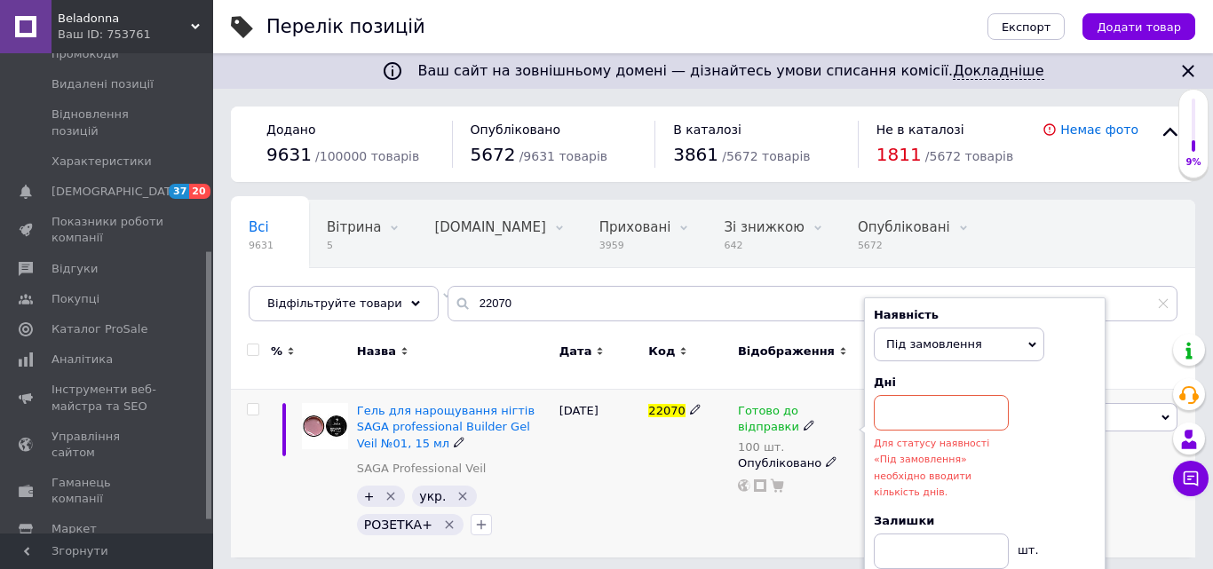
click at [914, 337] on span "Під замовлення" at bounding box center [934, 343] width 96 height 13
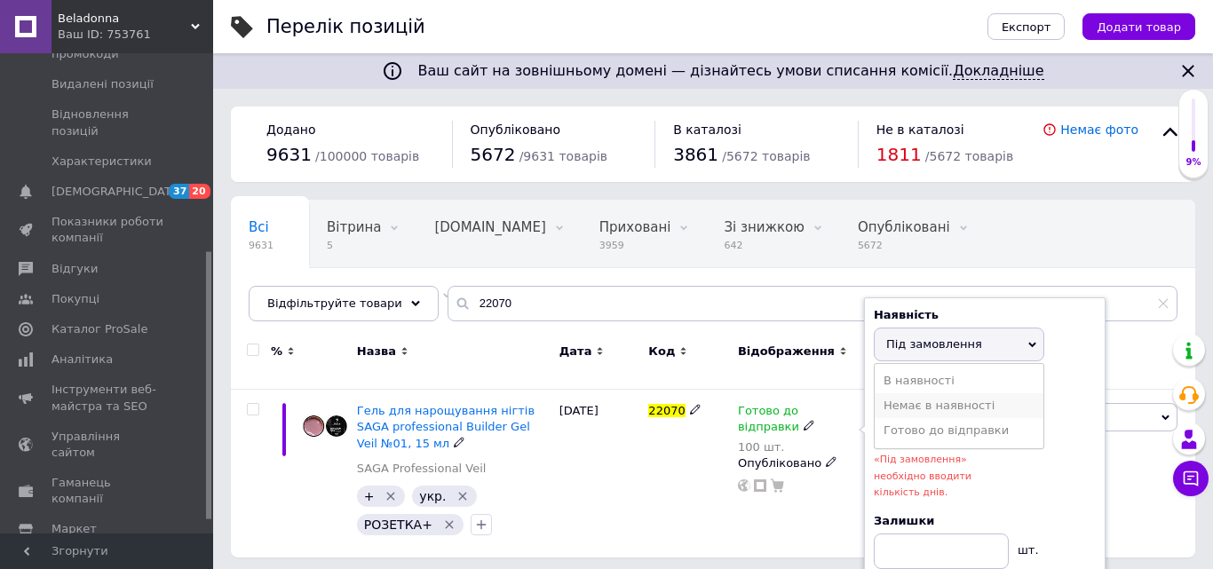
click at [927, 395] on li "Немає в наявності" at bounding box center [959, 405] width 169 height 25
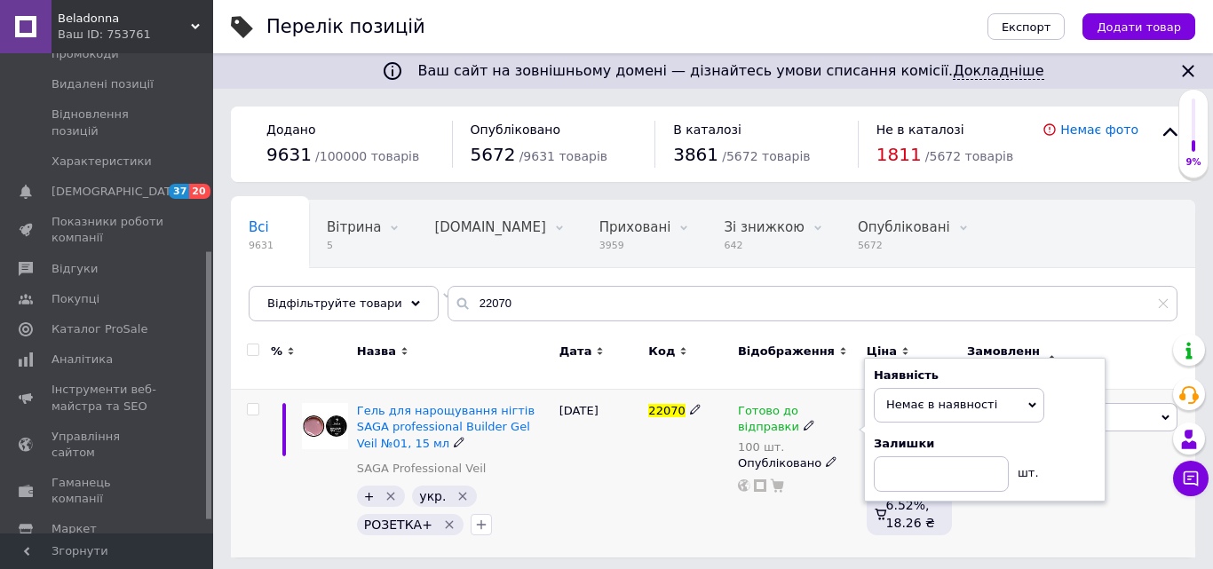
click at [756, 482] on div at bounding box center [797, 486] width 123 height 14
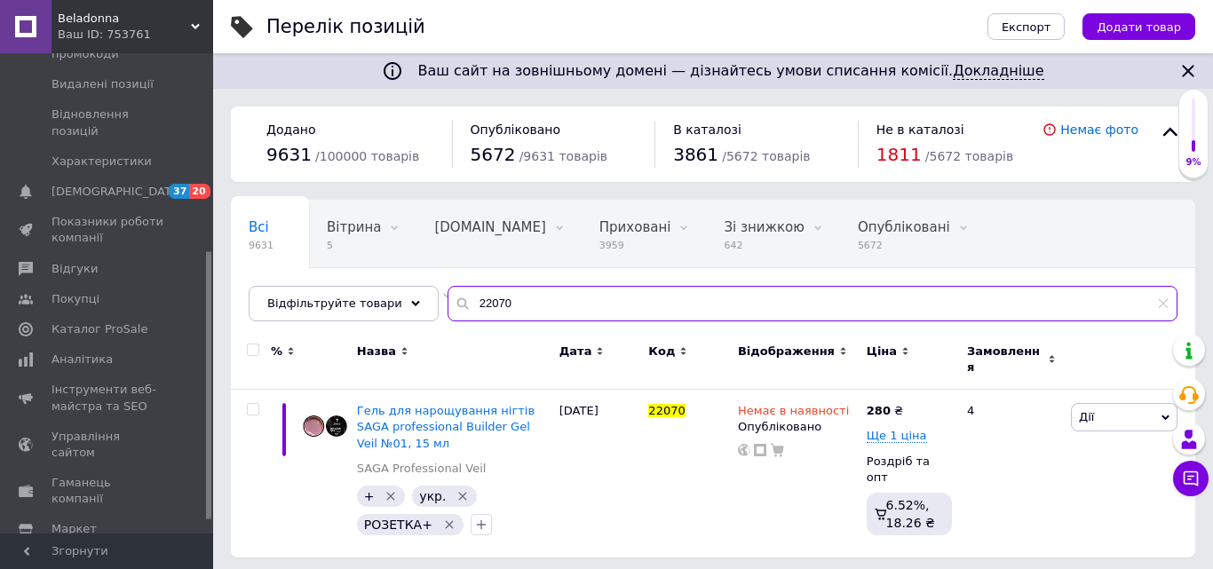
click at [556, 289] on input "22070" at bounding box center [812, 304] width 730 height 36
paste input "1"
type input "22071"
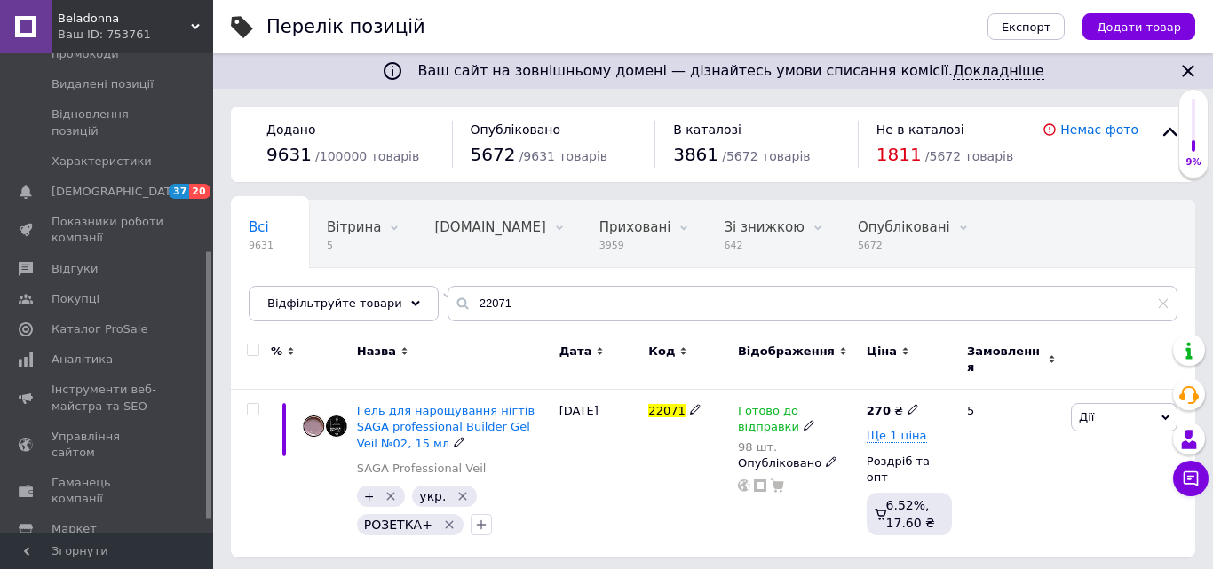
click at [770, 404] on span "Готово до відправки" at bounding box center [768, 421] width 61 height 35
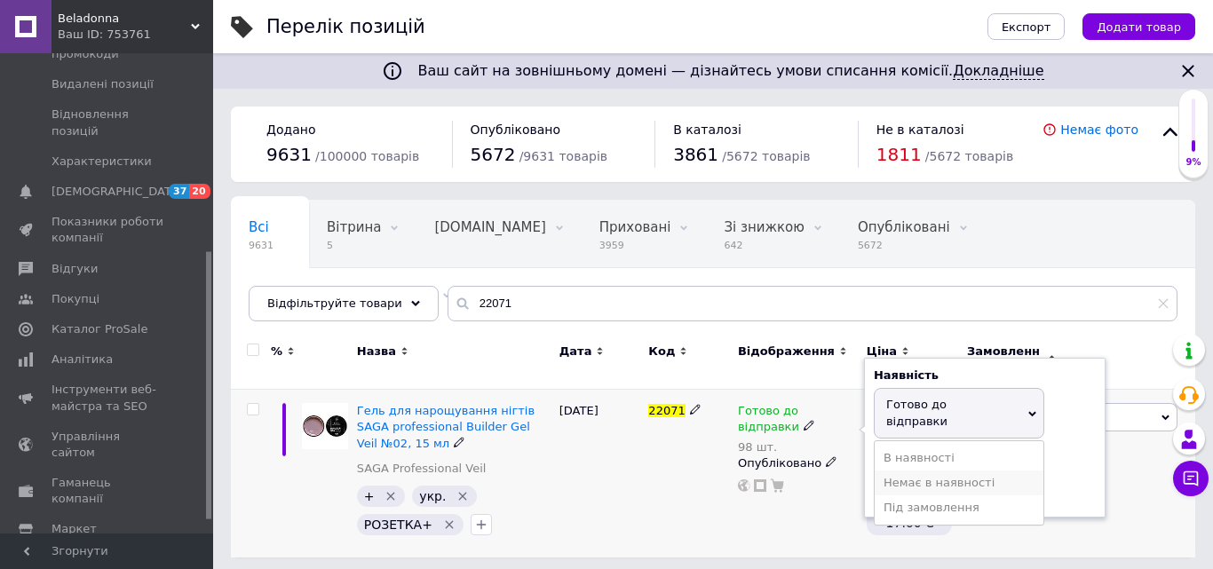
click at [906, 471] on li "Немає в наявності" at bounding box center [959, 483] width 169 height 25
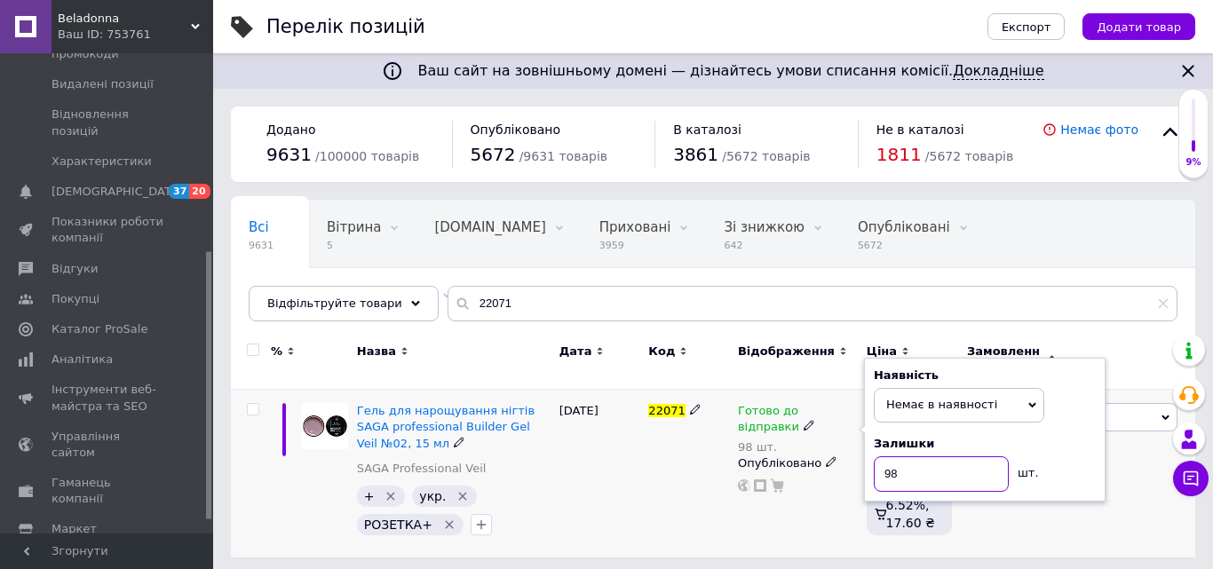
click at [903, 473] on input "98" at bounding box center [941, 474] width 135 height 36
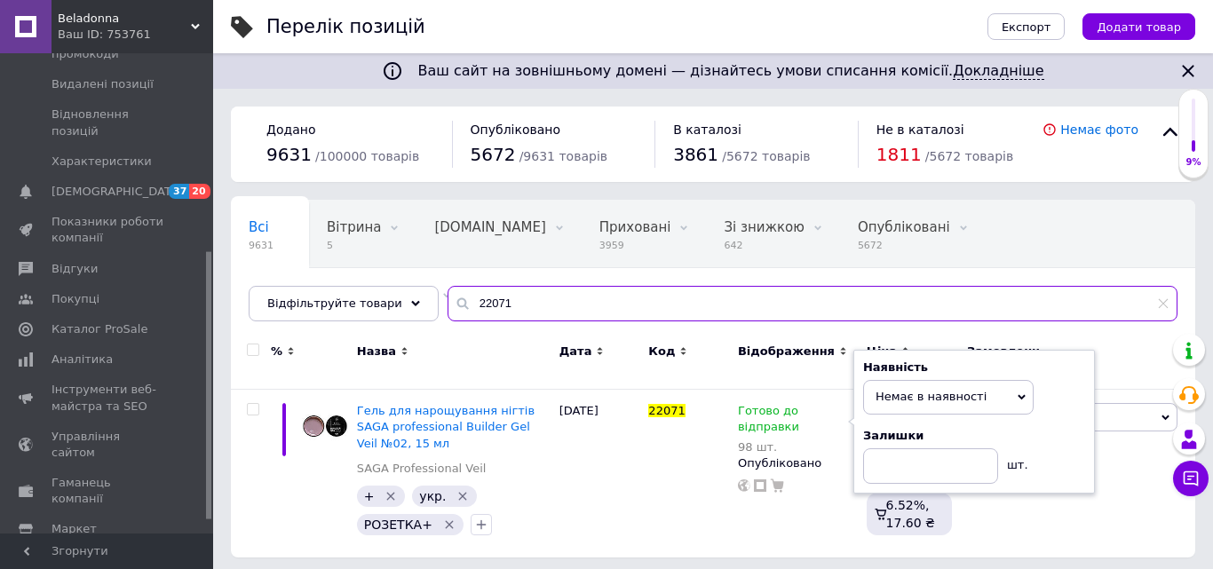
click at [485, 304] on input "22071" at bounding box center [812, 304] width 730 height 36
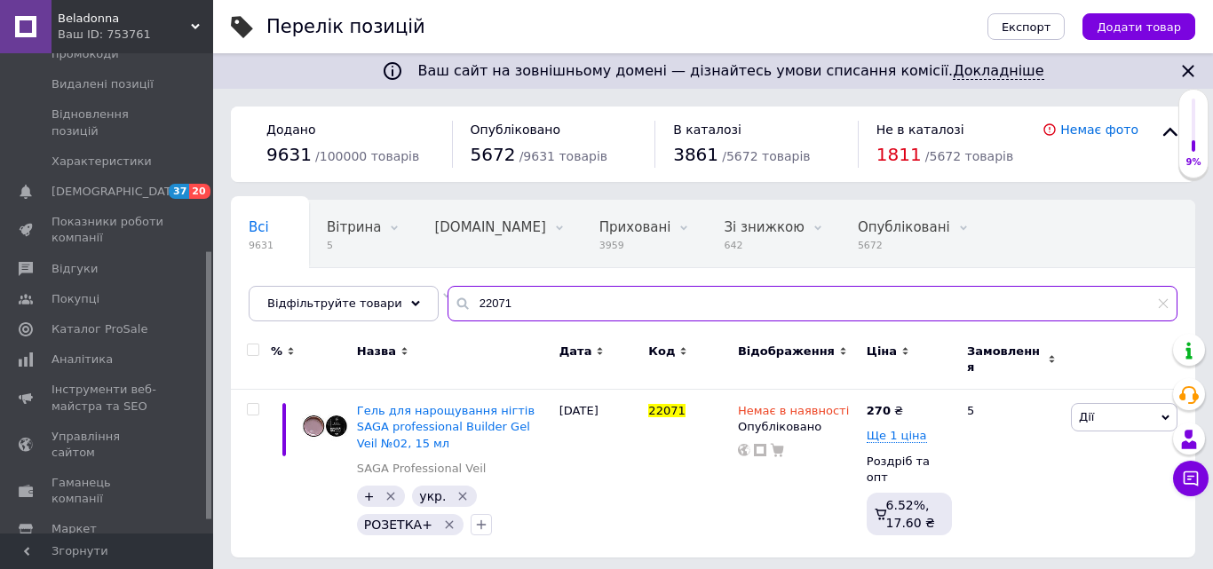
paste input "Сухожар високотемпературний для стерилізації інструментів Microstop M1+ RAINBOW"
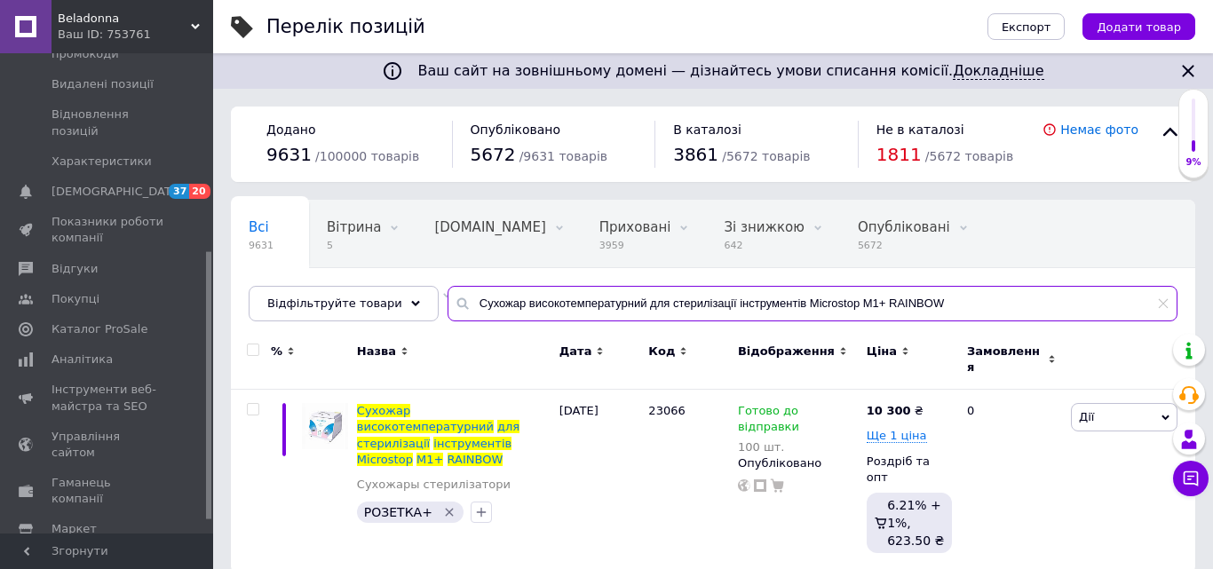
type input "Сухожар високотемпературний для стерилізації інструментів Microstop M1+ RAINBOW"
click at [471, 311] on input "Сухожар високотемпературний для стерилізації інструментів Microstop M1+ RAINBOW" at bounding box center [812, 304] width 730 height 36
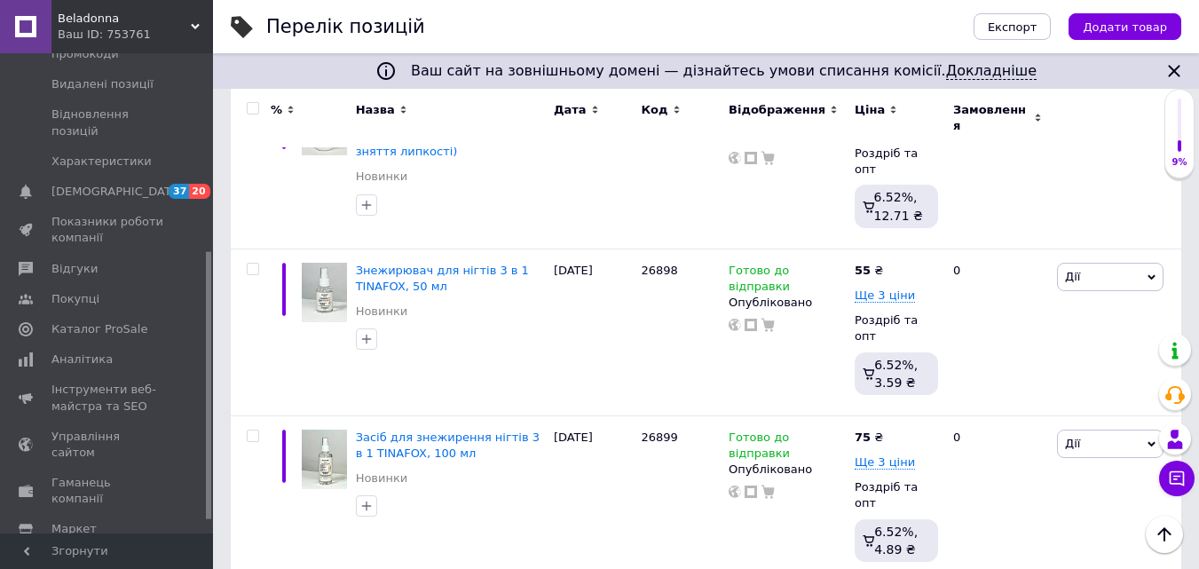
scroll to position [977, 0]
